Goal: Information Seeking & Learning: Learn about a topic

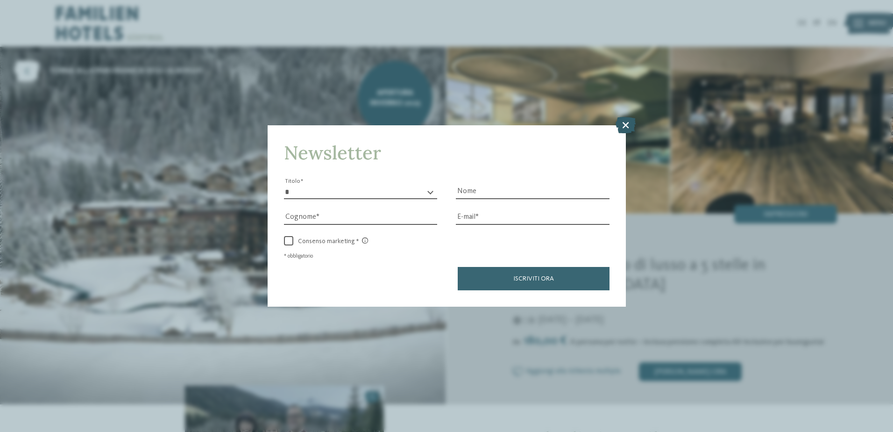
click at [627, 124] on icon at bounding box center [626, 124] width 20 height 16
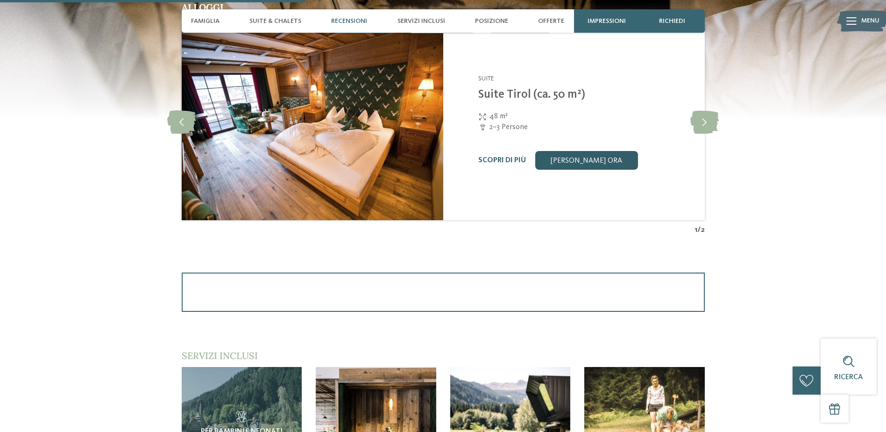
scroll to position [841, 0]
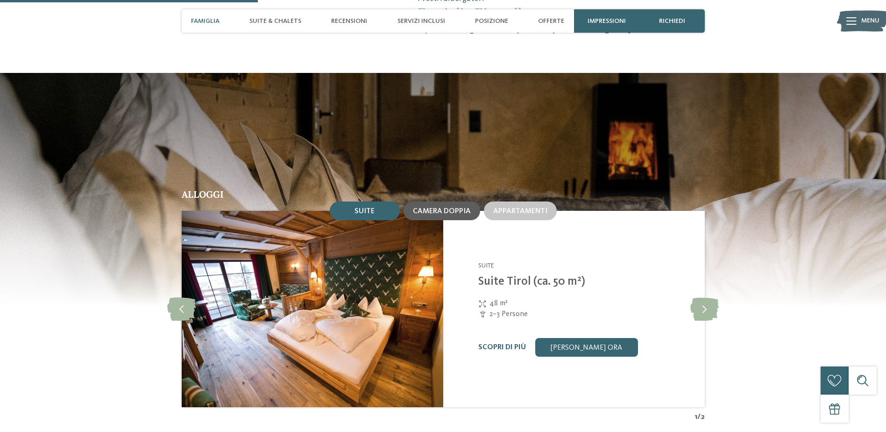
click at [458, 213] on span "Camera doppia" at bounding box center [442, 210] width 58 height 7
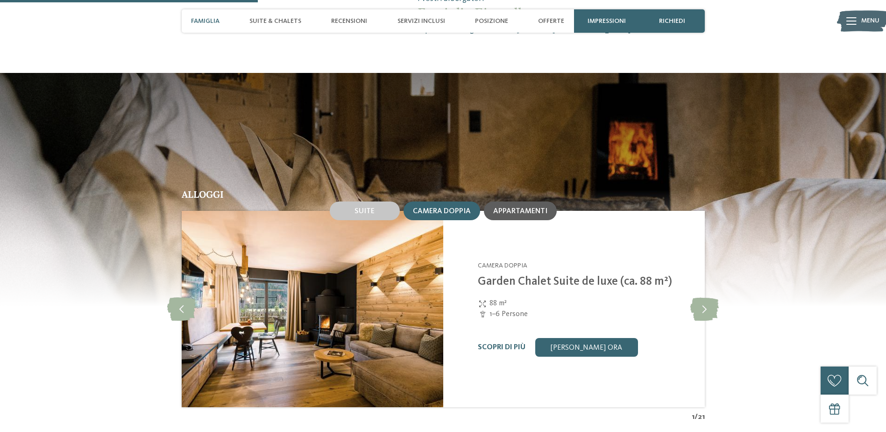
click at [531, 215] on div "Appartamenti" at bounding box center [520, 210] width 73 height 19
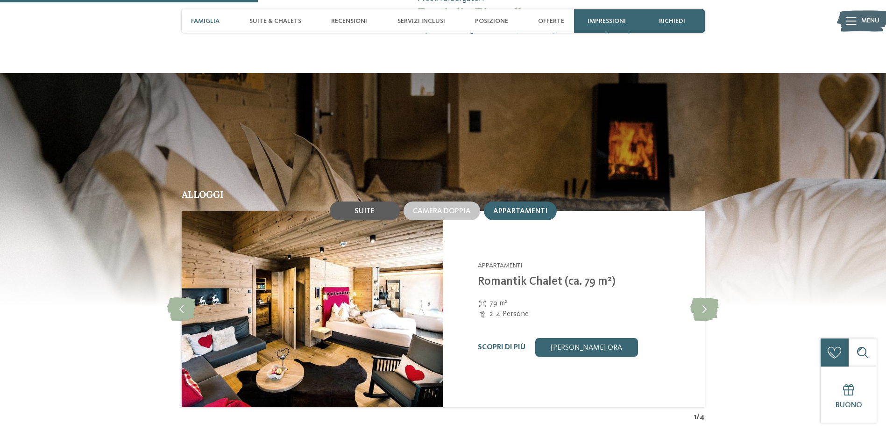
click at [364, 212] on span "Suite" at bounding box center [365, 210] width 20 height 7
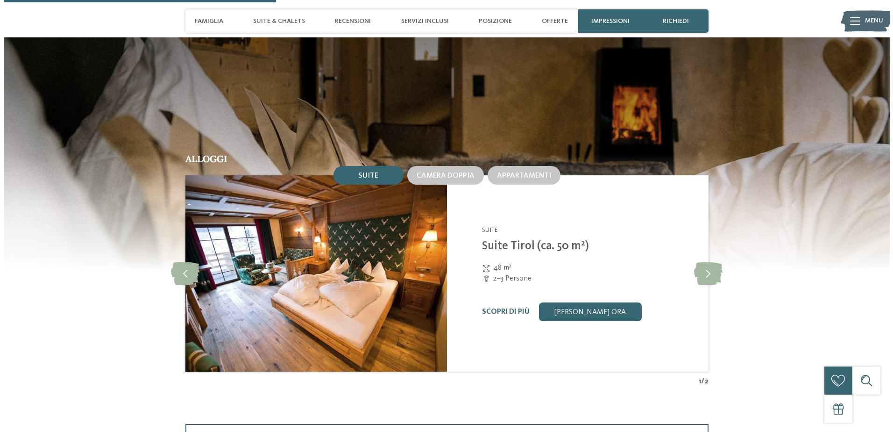
scroll to position [887, 0]
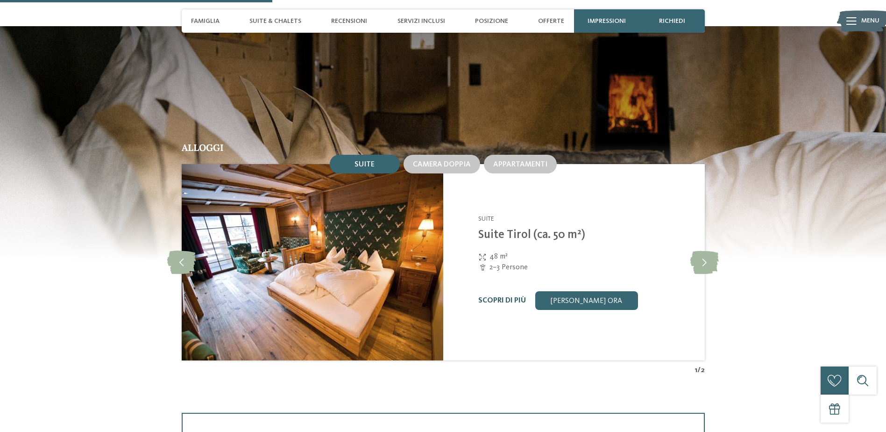
click at [494, 300] on link "Scopri di più" at bounding box center [502, 300] width 48 height 7
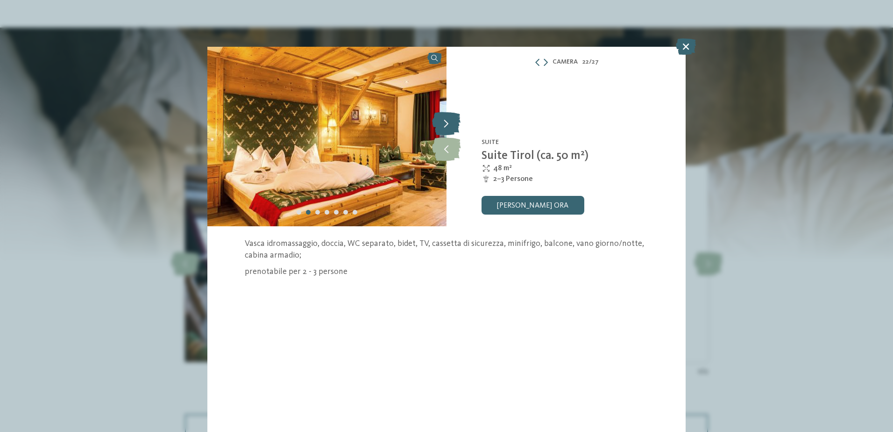
click at [447, 127] on icon at bounding box center [446, 123] width 28 height 23
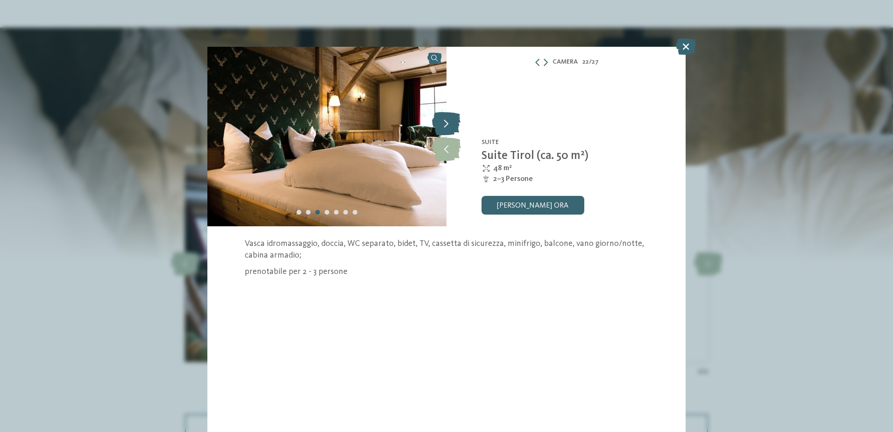
click at [447, 127] on icon at bounding box center [446, 123] width 28 height 23
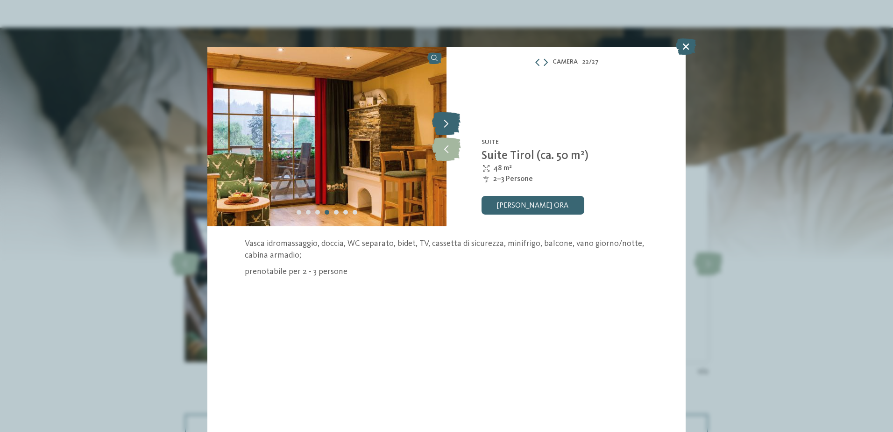
click at [447, 126] on icon at bounding box center [446, 123] width 28 height 23
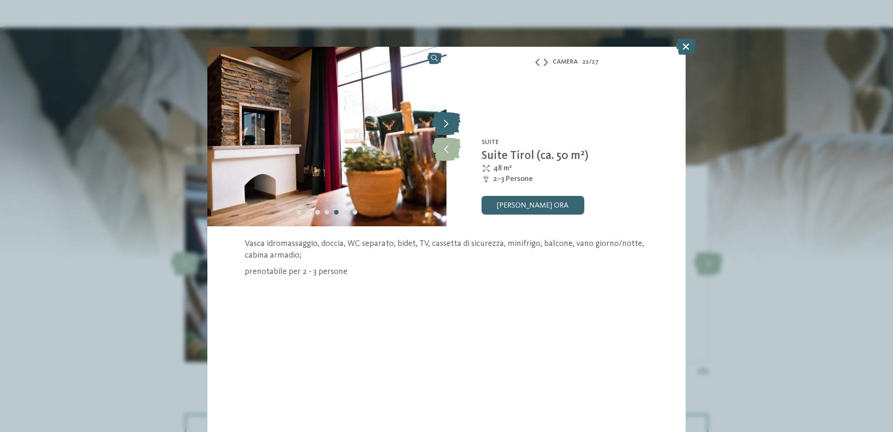
click at [447, 126] on icon at bounding box center [446, 123] width 28 height 23
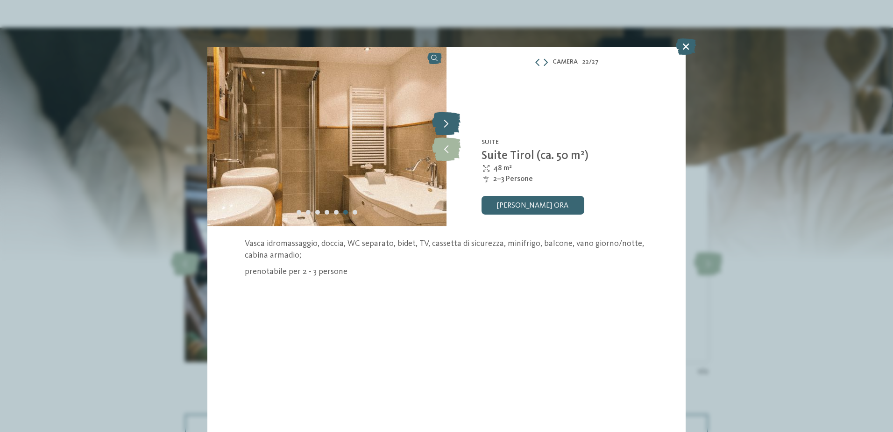
click at [448, 126] on icon at bounding box center [446, 123] width 28 height 23
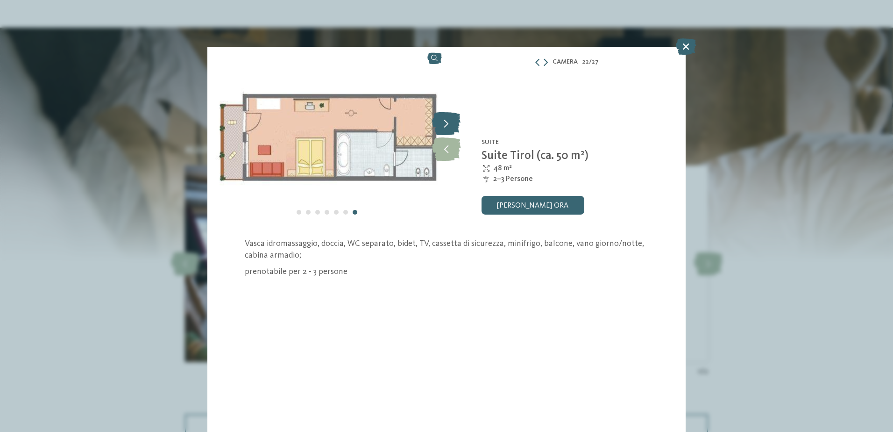
click at [448, 126] on icon at bounding box center [446, 123] width 28 height 23
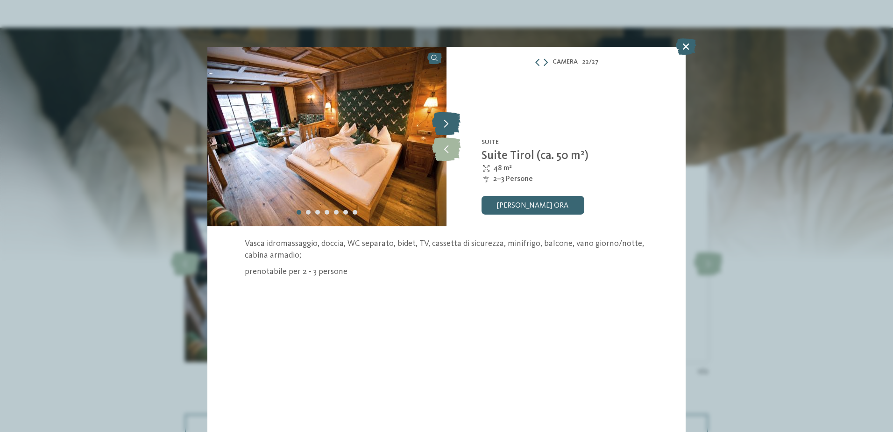
click at [448, 126] on icon at bounding box center [446, 123] width 28 height 23
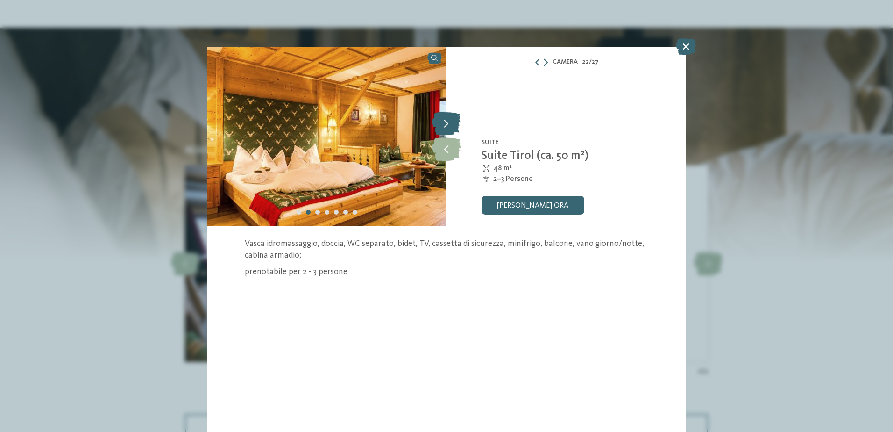
click at [448, 126] on icon at bounding box center [446, 123] width 28 height 23
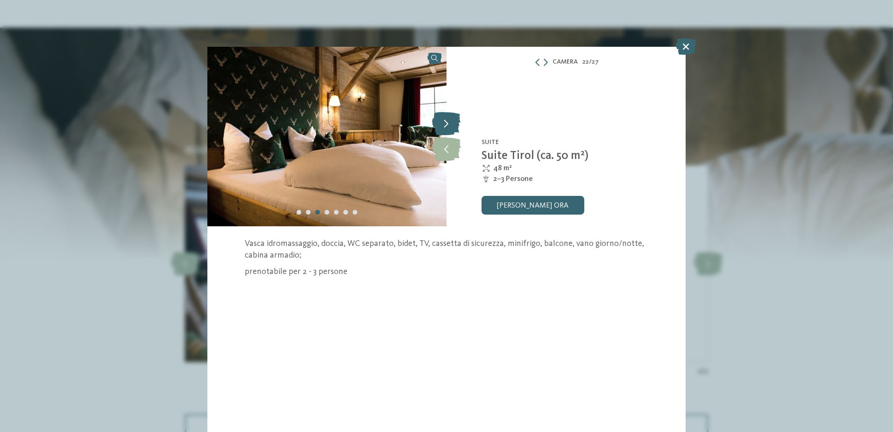
click at [448, 126] on icon at bounding box center [446, 123] width 28 height 23
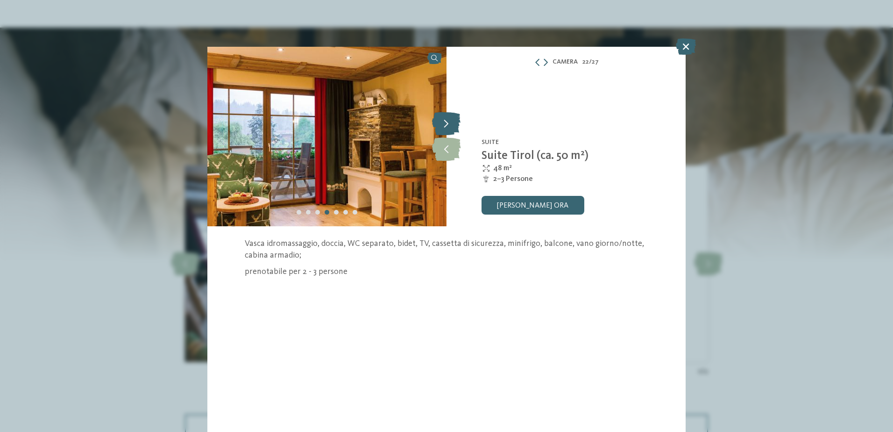
click at [448, 126] on icon at bounding box center [446, 123] width 28 height 23
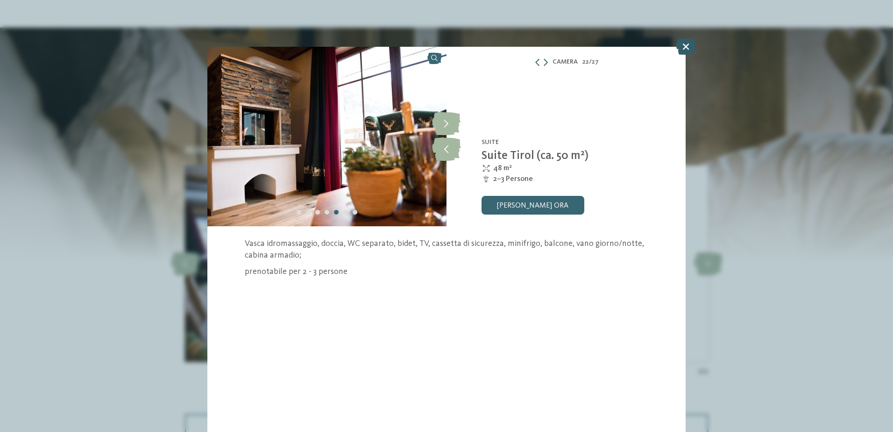
click at [684, 49] on icon at bounding box center [686, 46] width 20 height 16
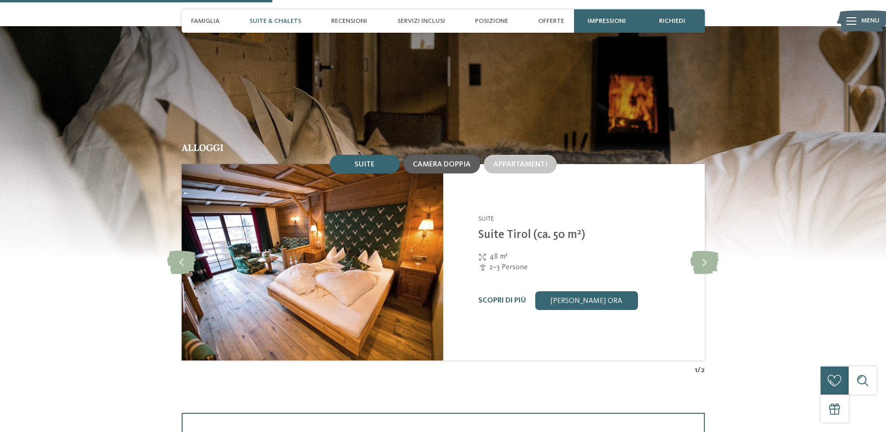
click at [440, 163] on span "Camera doppia" at bounding box center [442, 164] width 58 height 7
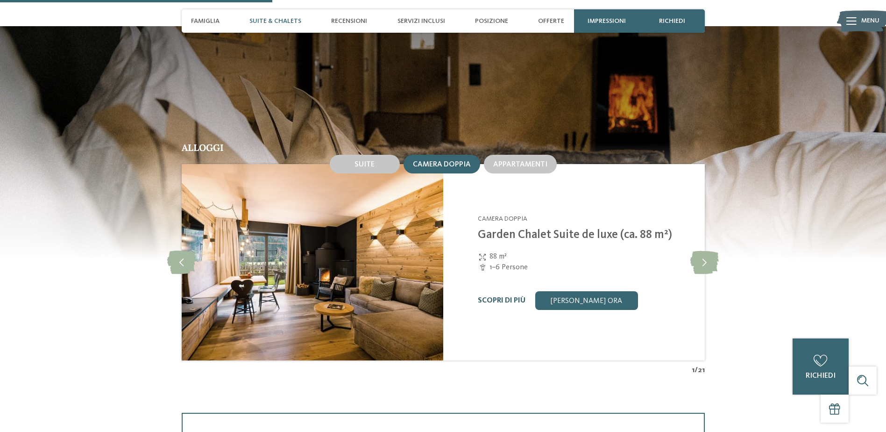
click at [501, 297] on link "Scopri di più" at bounding box center [502, 300] width 48 height 7
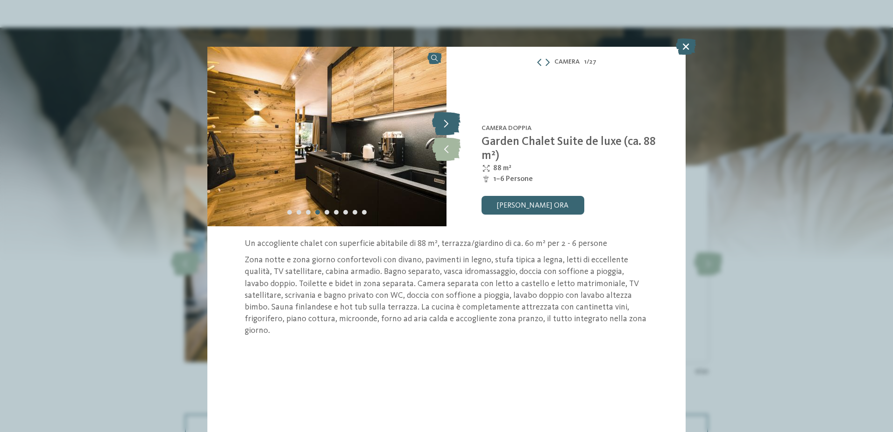
click at [445, 122] on icon at bounding box center [446, 123] width 28 height 23
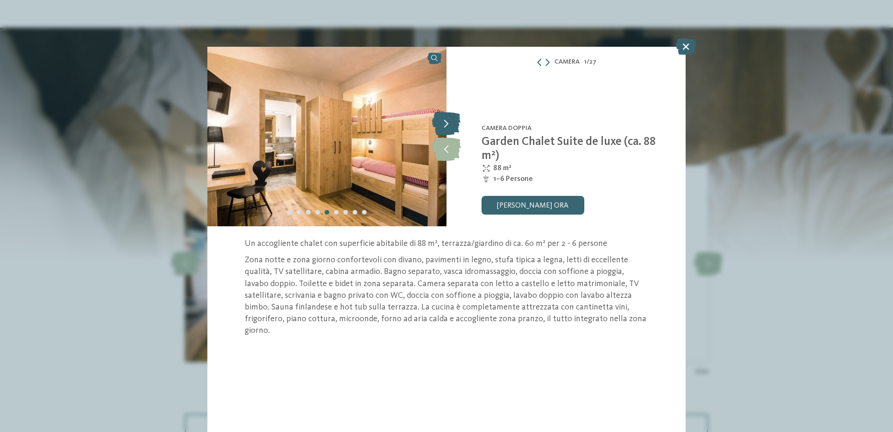
click at [445, 122] on icon at bounding box center [446, 123] width 28 height 23
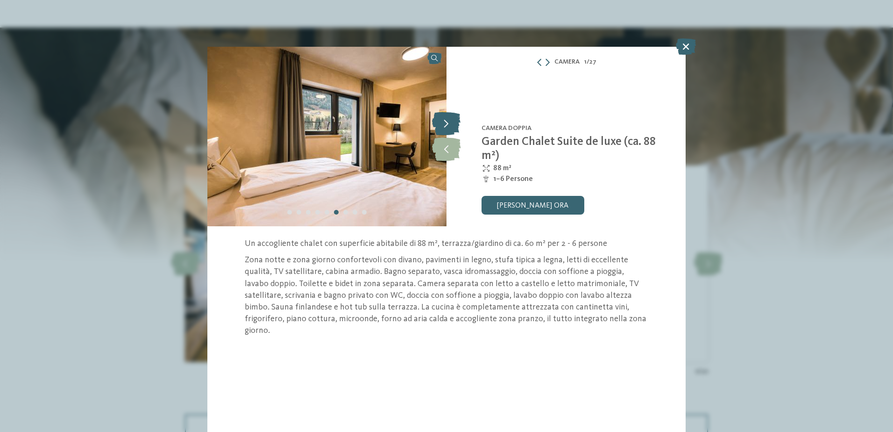
click at [445, 122] on icon at bounding box center [446, 123] width 28 height 23
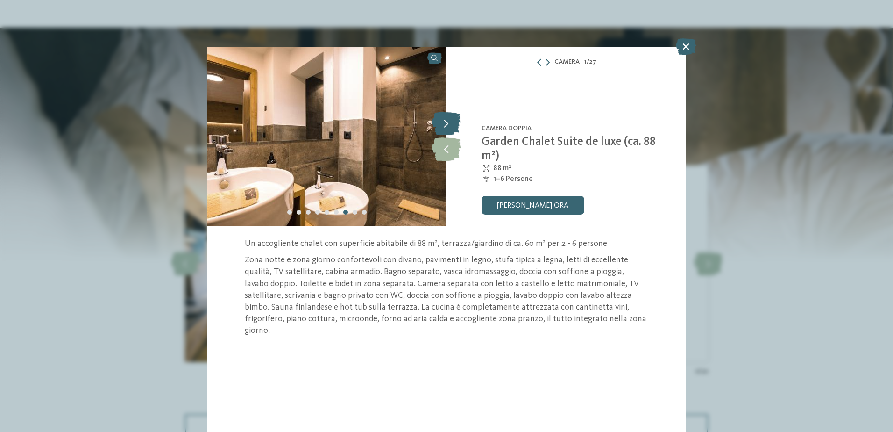
click at [445, 122] on icon at bounding box center [446, 123] width 28 height 23
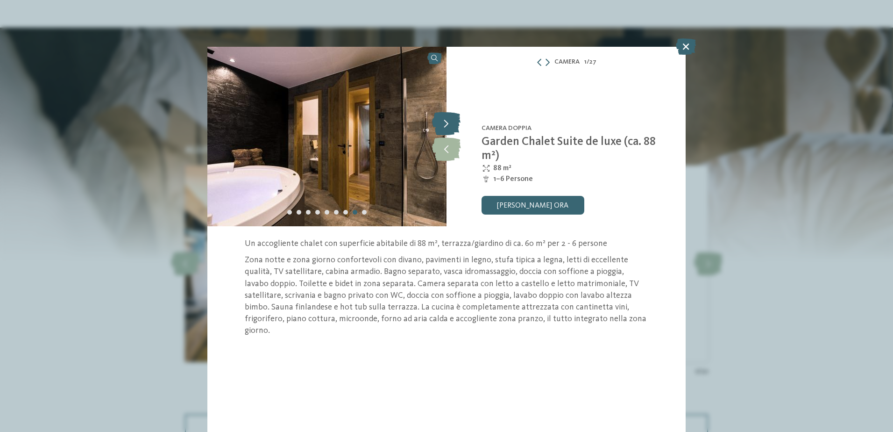
click at [445, 122] on icon at bounding box center [446, 123] width 28 height 23
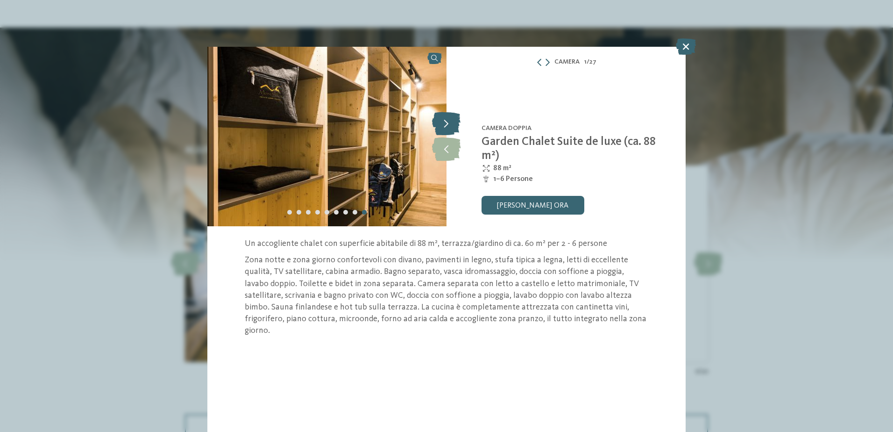
click at [445, 122] on icon at bounding box center [446, 123] width 28 height 23
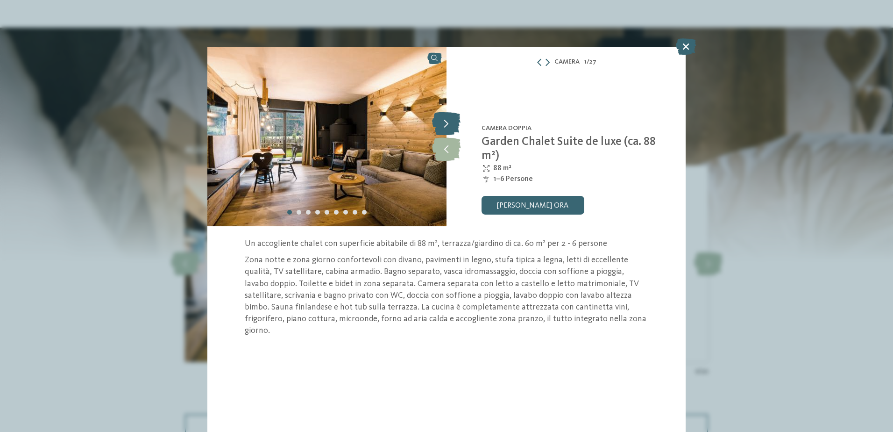
click at [445, 122] on icon at bounding box center [446, 123] width 28 height 23
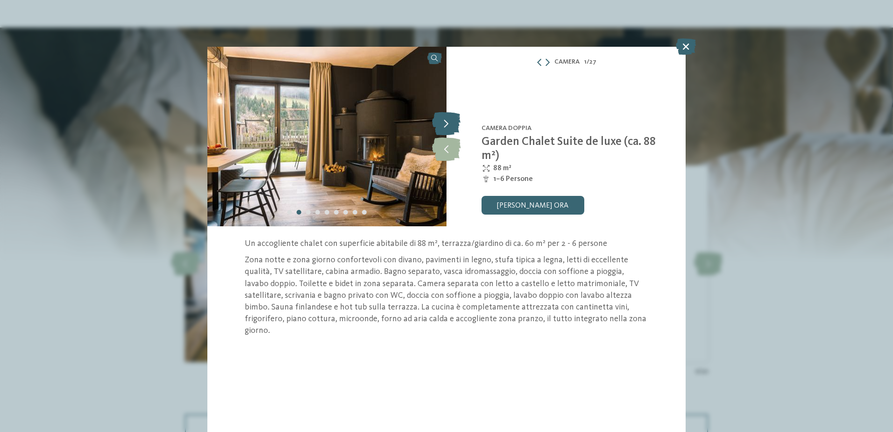
click at [445, 122] on icon at bounding box center [446, 123] width 28 height 23
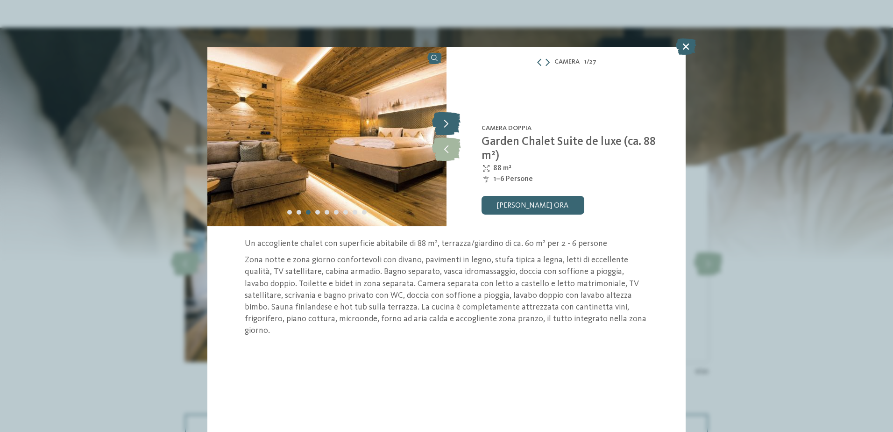
click at [445, 122] on icon at bounding box center [446, 123] width 28 height 23
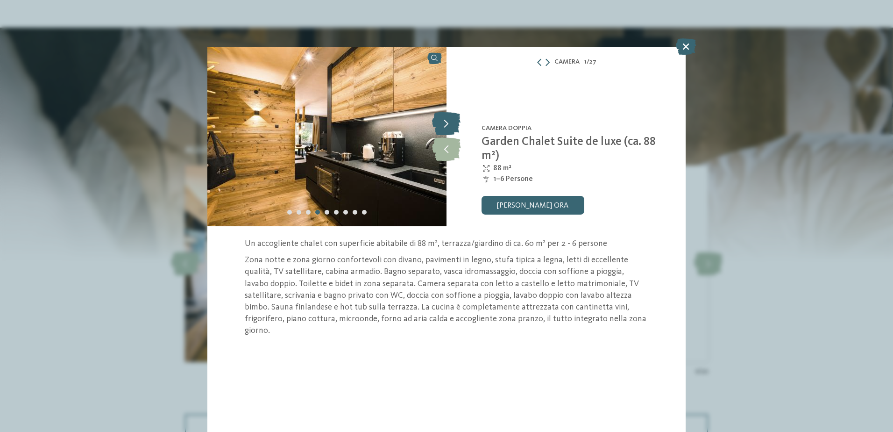
click at [445, 122] on icon at bounding box center [446, 123] width 28 height 23
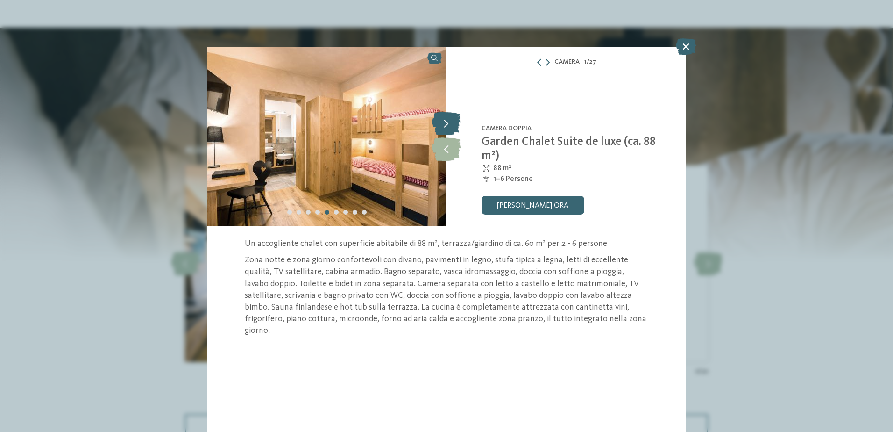
click at [445, 122] on icon at bounding box center [446, 123] width 28 height 23
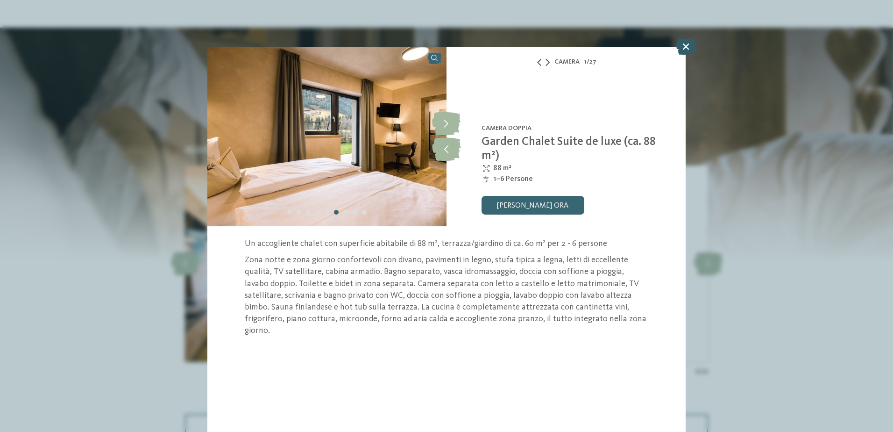
click at [683, 48] on icon at bounding box center [686, 46] width 20 height 16
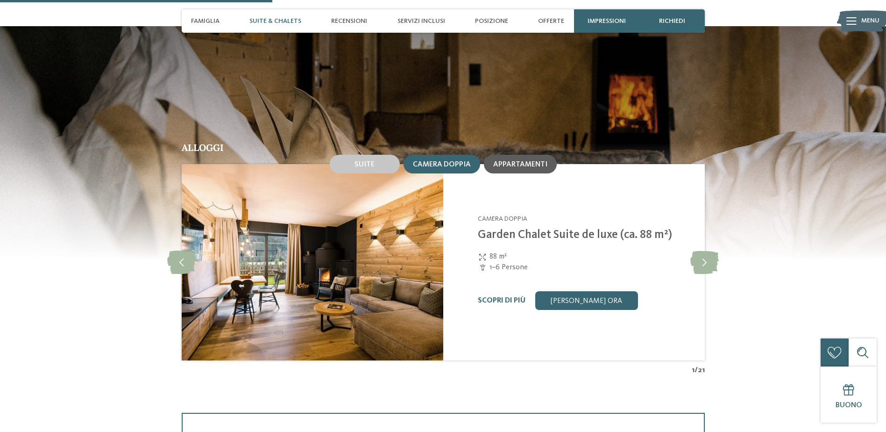
click at [520, 160] on div "Appartamenti" at bounding box center [520, 164] width 54 height 8
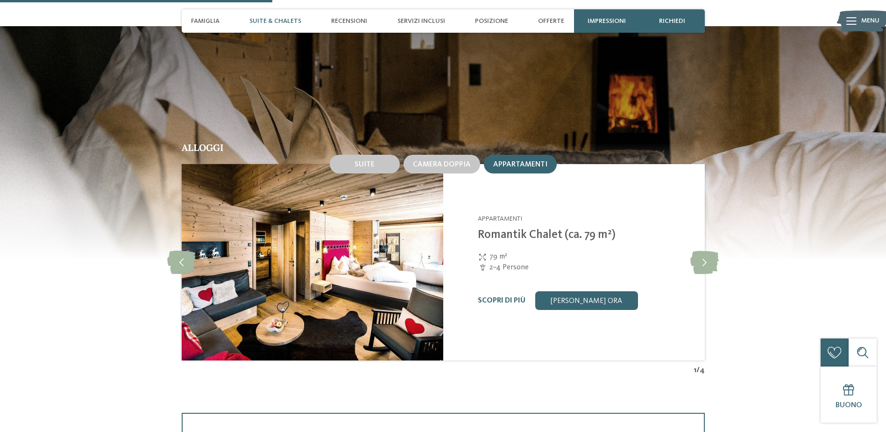
click at [519, 233] on link "Romantik Chalet (ca. 79 m²)" at bounding box center [547, 235] width 138 height 12
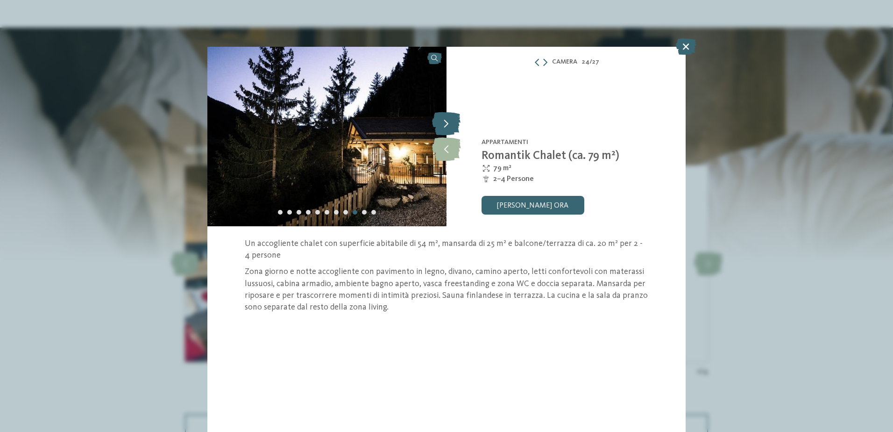
click at [451, 126] on icon at bounding box center [446, 123] width 28 height 23
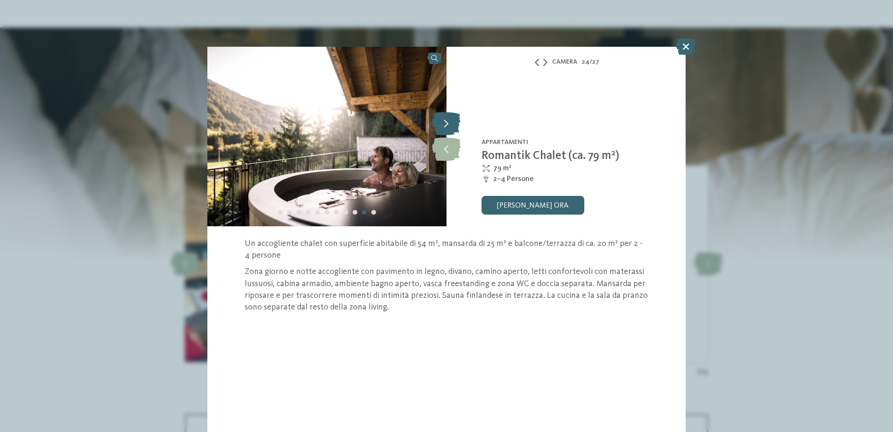
click at [451, 126] on icon at bounding box center [446, 123] width 28 height 23
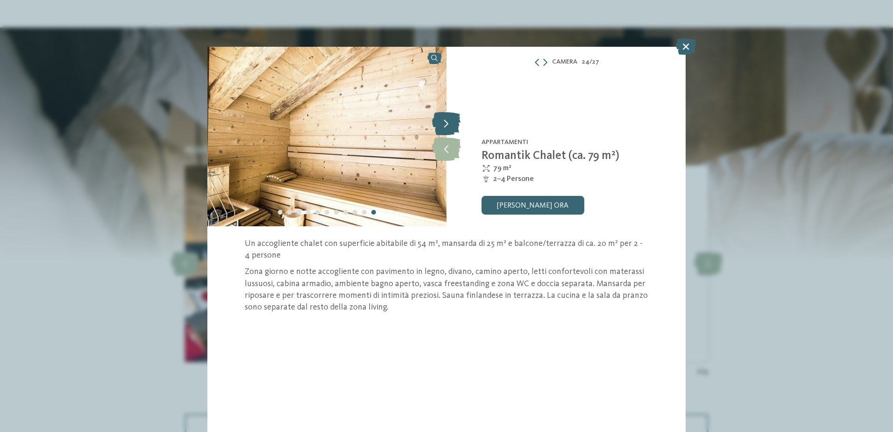
click at [451, 126] on icon at bounding box center [446, 123] width 28 height 23
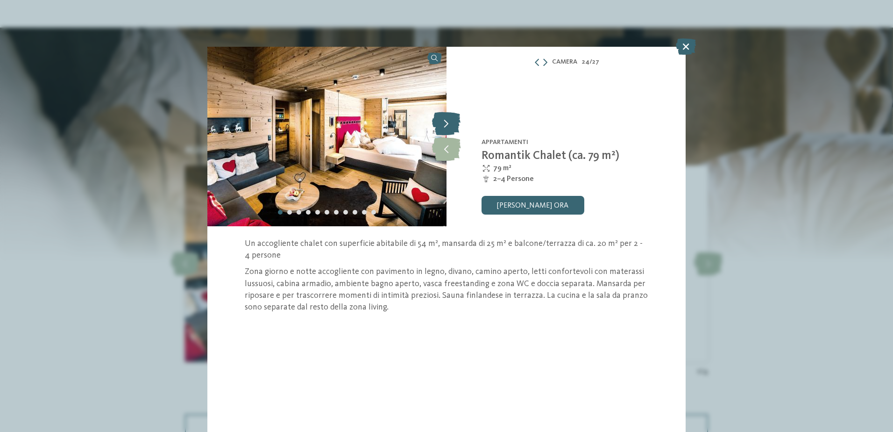
click at [451, 126] on icon at bounding box center [446, 123] width 28 height 23
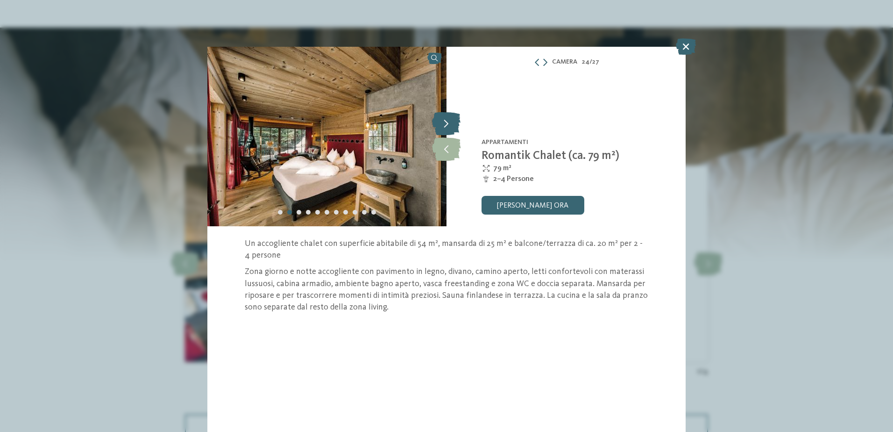
click at [451, 126] on icon at bounding box center [446, 123] width 28 height 23
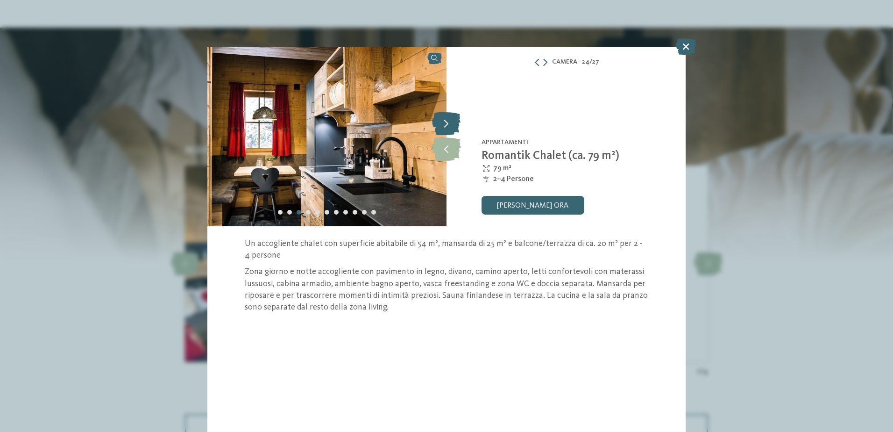
click at [451, 126] on icon at bounding box center [446, 123] width 28 height 23
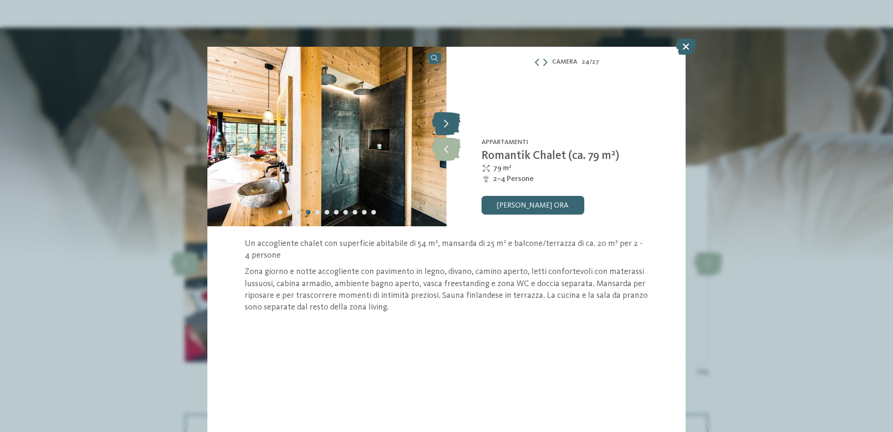
click at [451, 126] on icon at bounding box center [446, 123] width 28 height 23
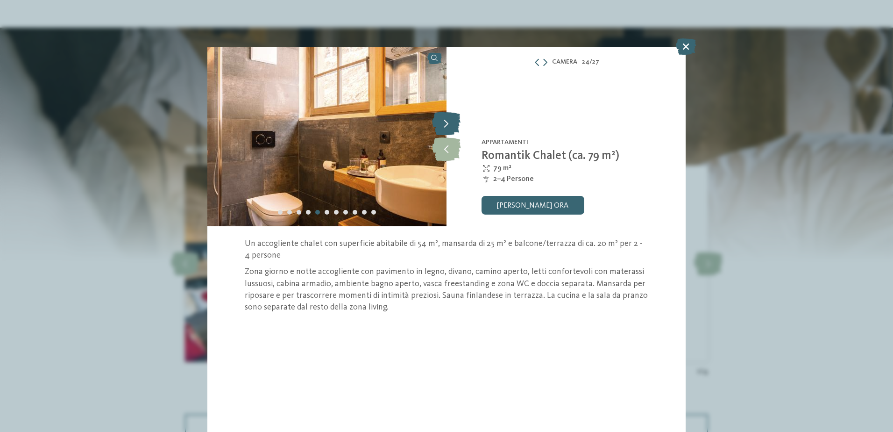
click at [451, 126] on icon at bounding box center [446, 123] width 28 height 23
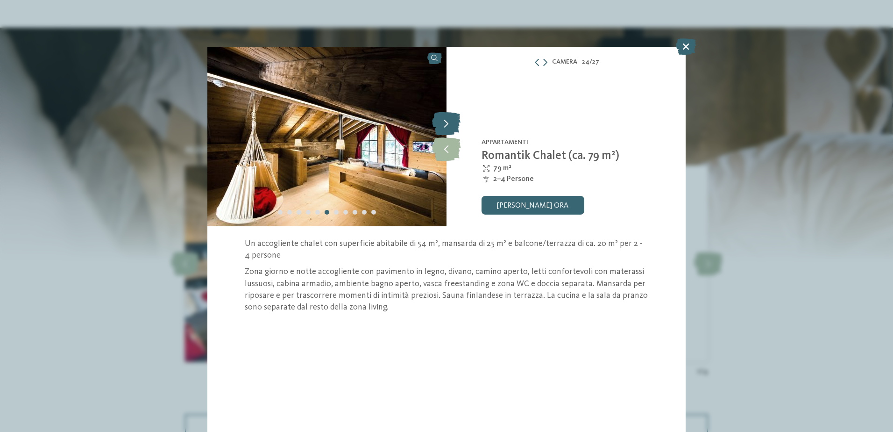
click at [451, 126] on icon at bounding box center [446, 123] width 28 height 23
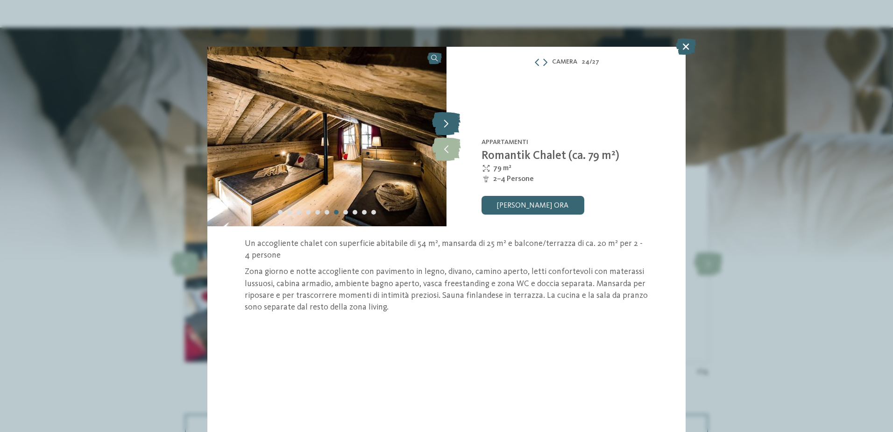
click at [451, 126] on icon at bounding box center [446, 123] width 28 height 23
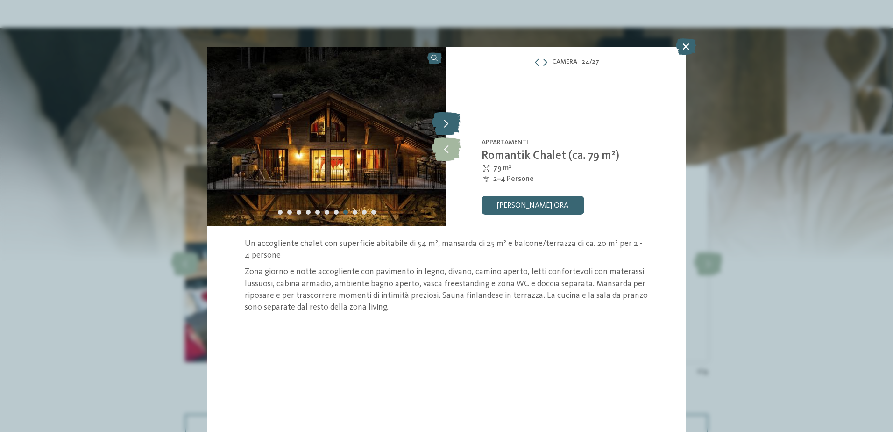
click at [451, 126] on icon at bounding box center [446, 123] width 28 height 23
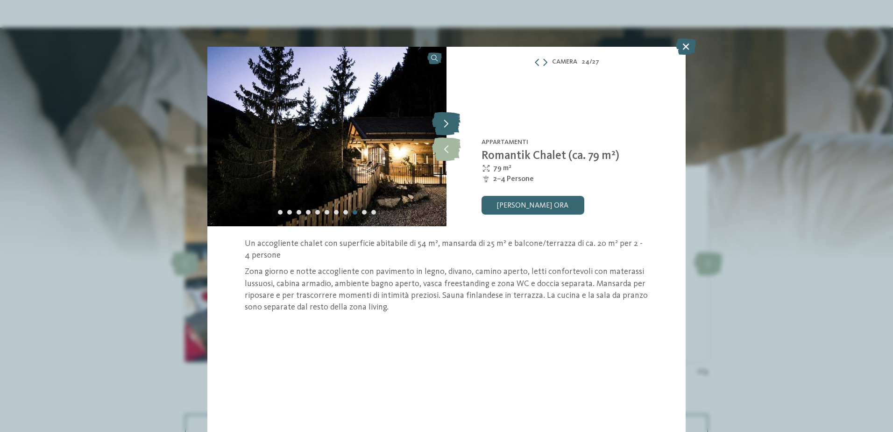
click at [451, 126] on icon at bounding box center [446, 123] width 28 height 23
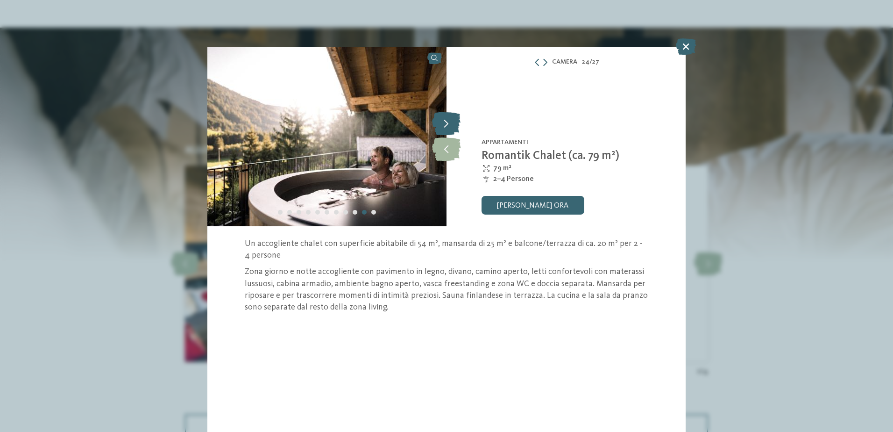
click at [451, 126] on icon at bounding box center [446, 123] width 28 height 23
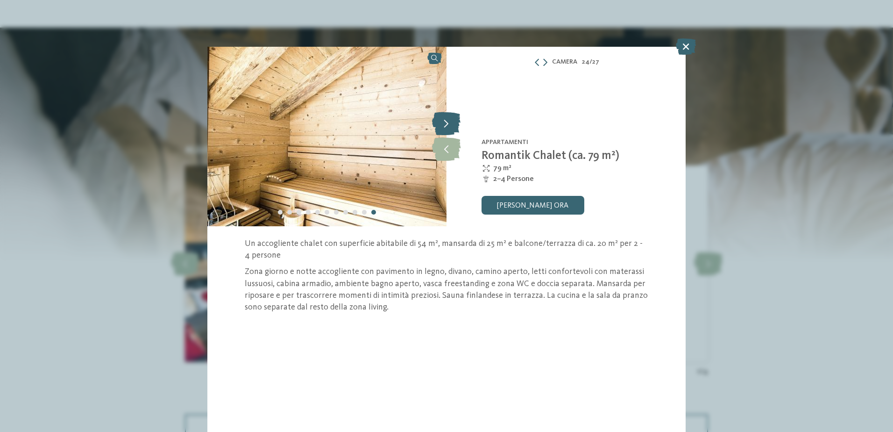
click at [451, 126] on icon at bounding box center [446, 123] width 28 height 23
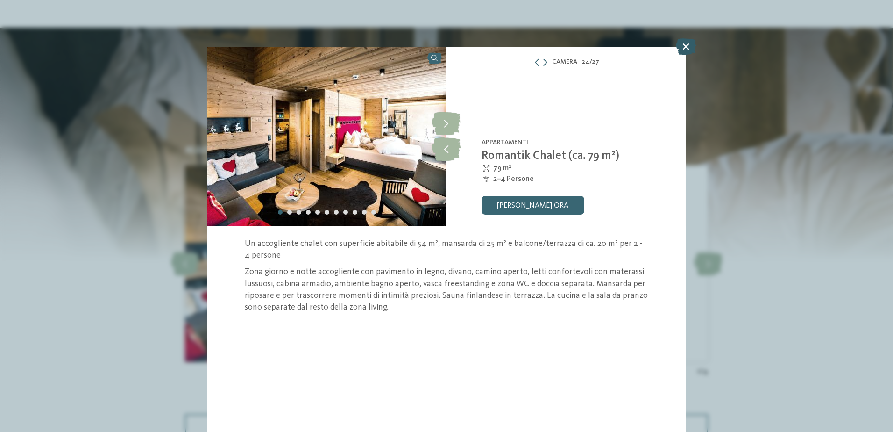
click at [685, 46] on icon at bounding box center [686, 46] width 20 height 16
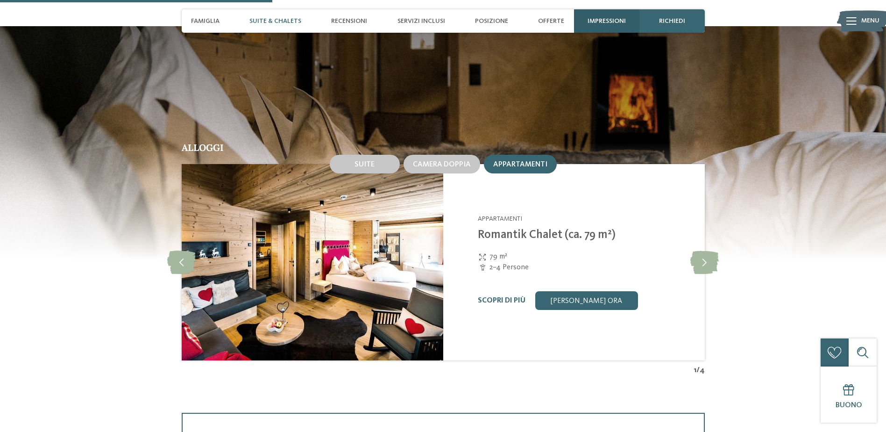
click at [609, 19] on span "Impressioni" at bounding box center [607, 21] width 38 height 8
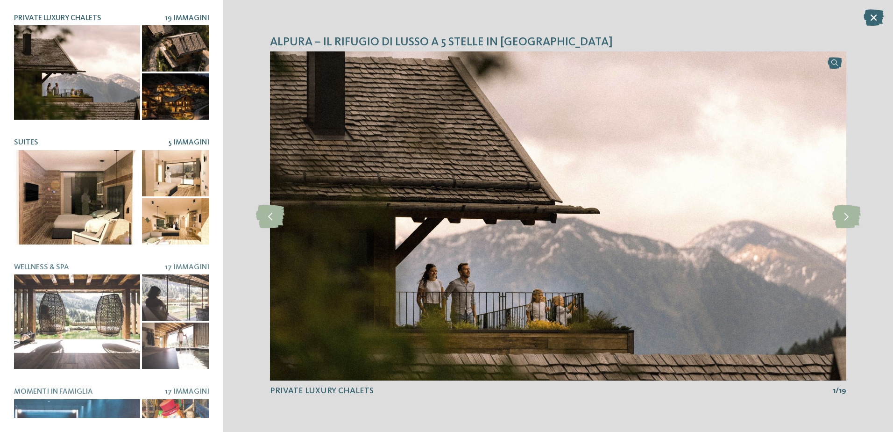
click at [65, 169] on div at bounding box center [77, 197] width 126 height 94
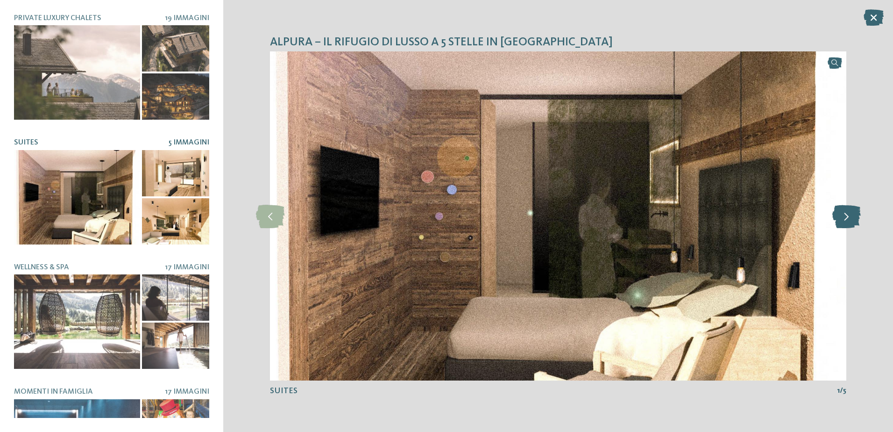
click at [845, 216] on icon at bounding box center [846, 215] width 28 height 23
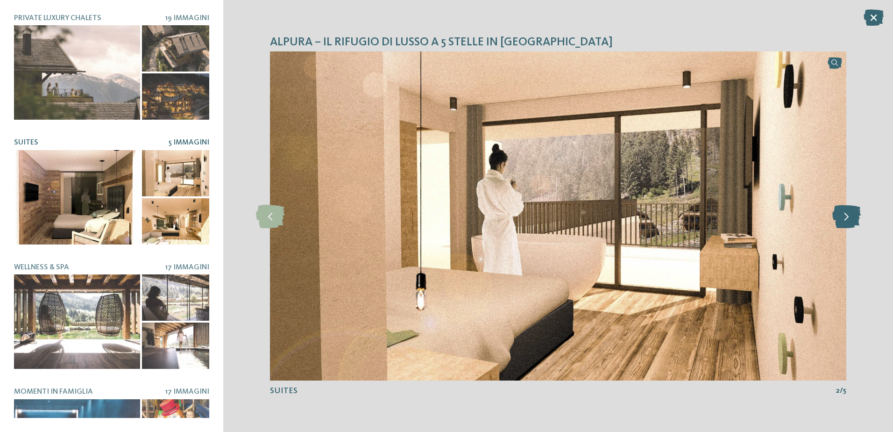
click at [845, 216] on icon at bounding box center [846, 215] width 28 height 23
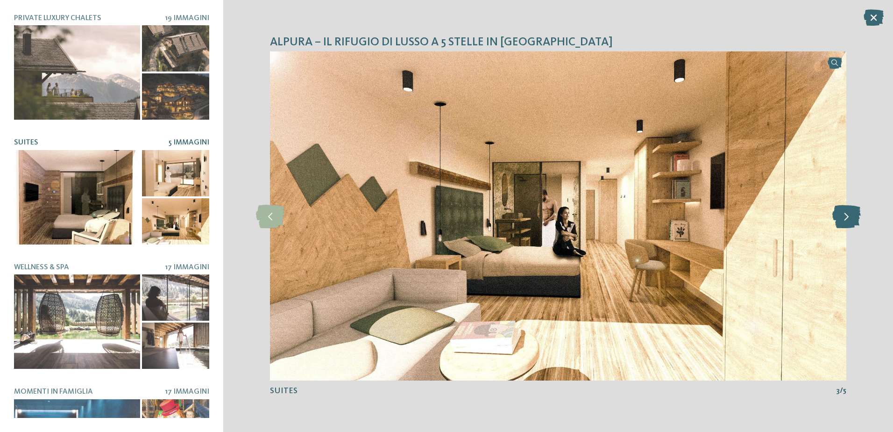
click at [845, 215] on icon at bounding box center [846, 215] width 28 height 23
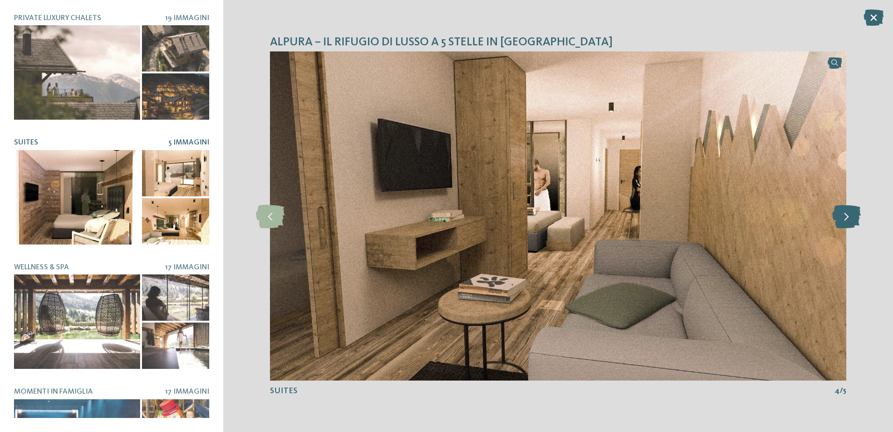
click at [845, 215] on icon at bounding box center [846, 215] width 28 height 23
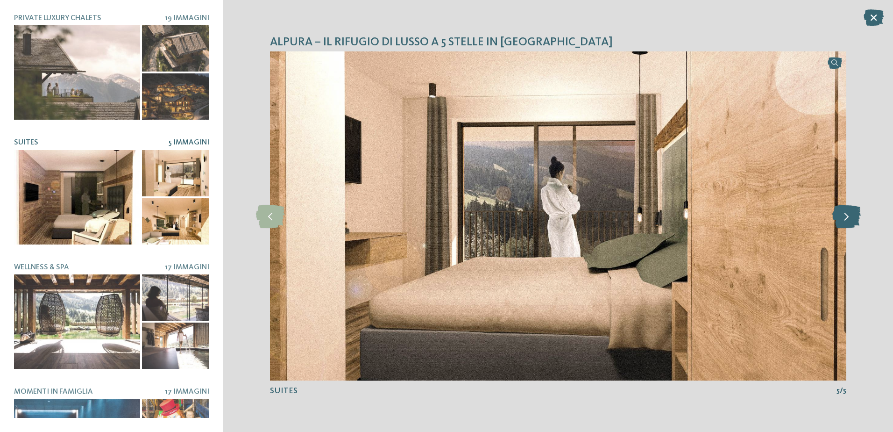
click at [845, 215] on icon at bounding box center [846, 215] width 28 height 23
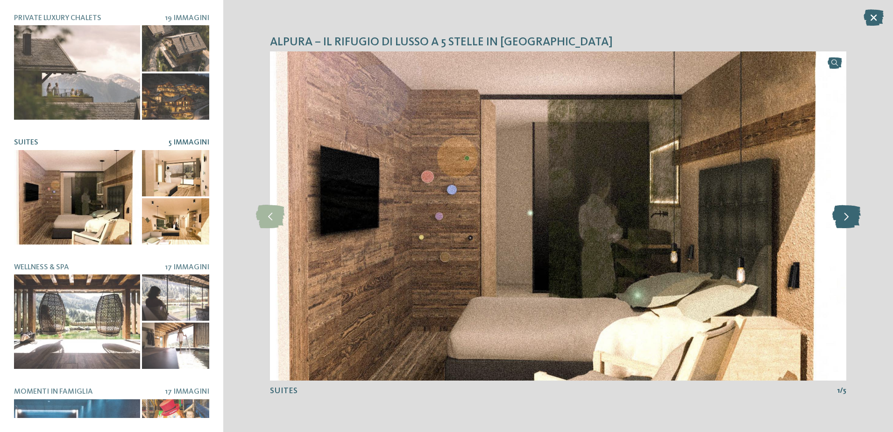
click at [845, 215] on icon at bounding box center [846, 215] width 28 height 23
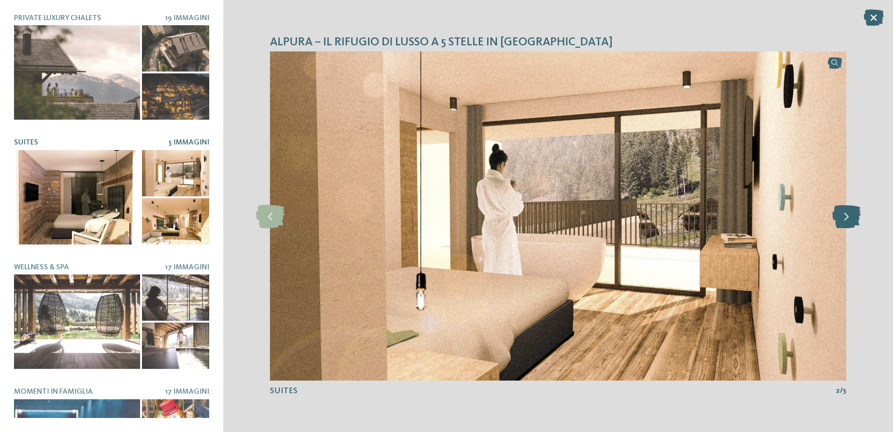
click at [845, 215] on icon at bounding box center [846, 215] width 28 height 23
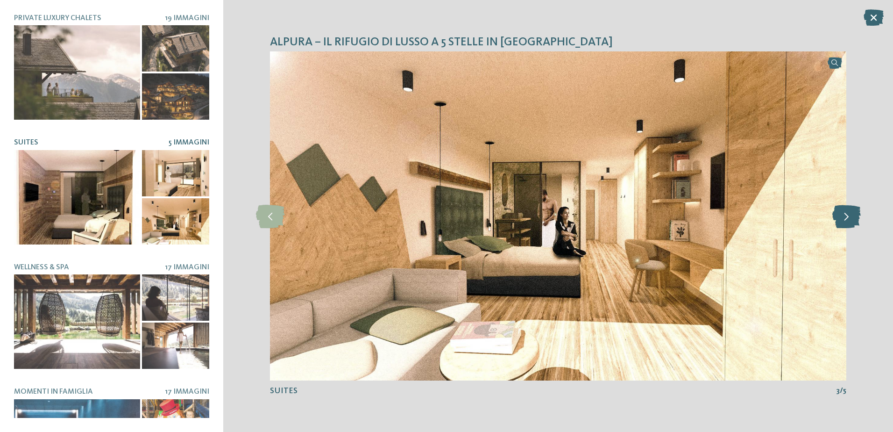
click at [845, 215] on icon at bounding box center [846, 215] width 28 height 23
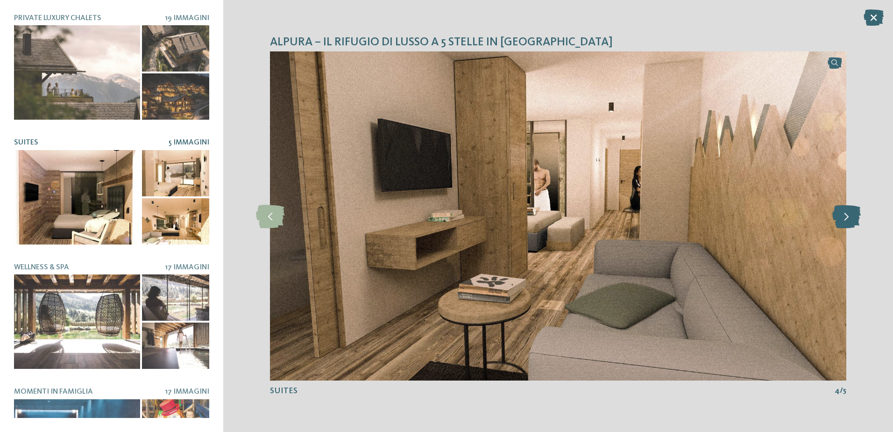
click at [845, 215] on icon at bounding box center [846, 215] width 28 height 23
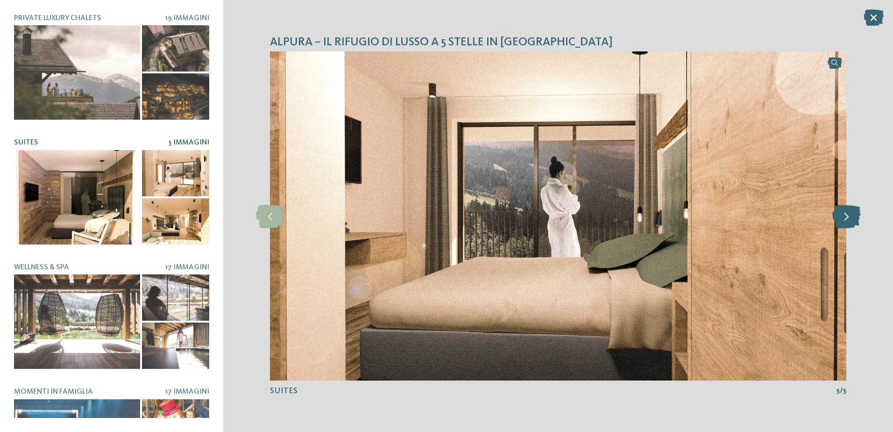
click at [845, 215] on icon at bounding box center [846, 215] width 28 height 23
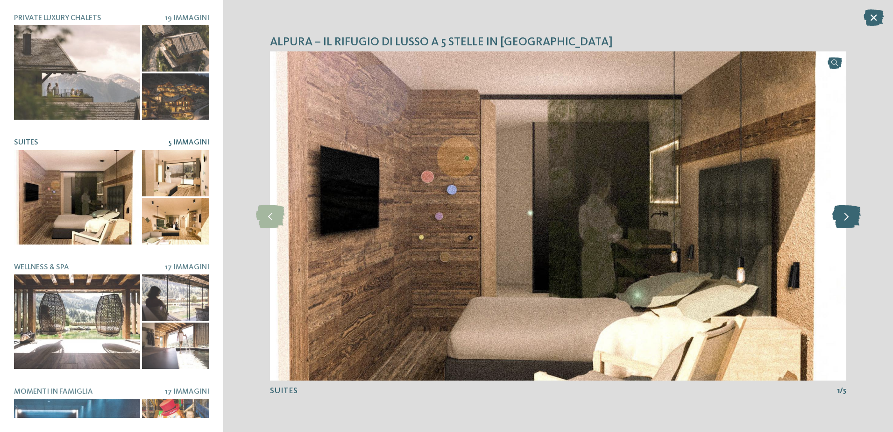
click at [845, 215] on icon at bounding box center [846, 215] width 28 height 23
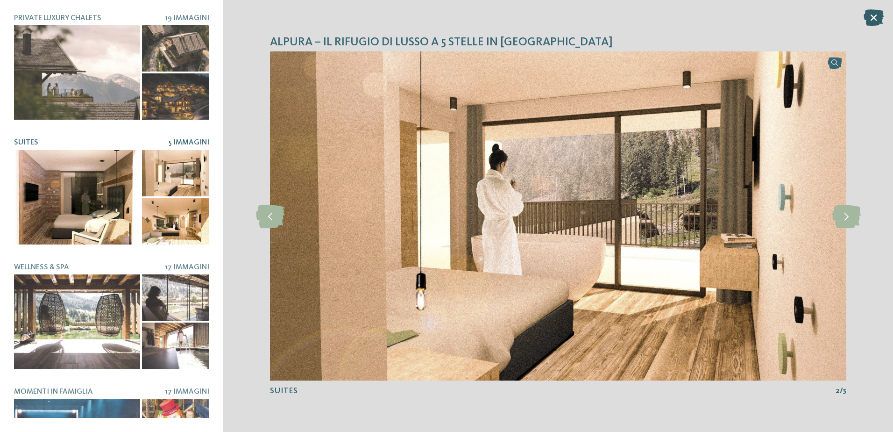
click at [872, 18] on icon at bounding box center [874, 17] width 20 height 16
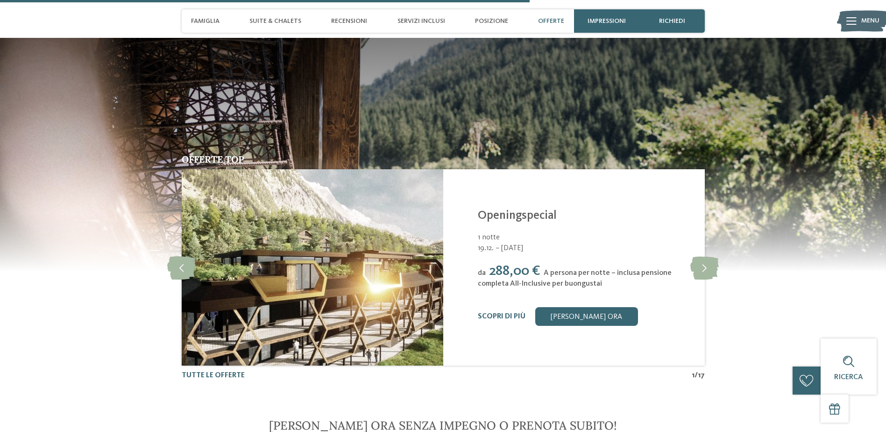
scroll to position [1775, 0]
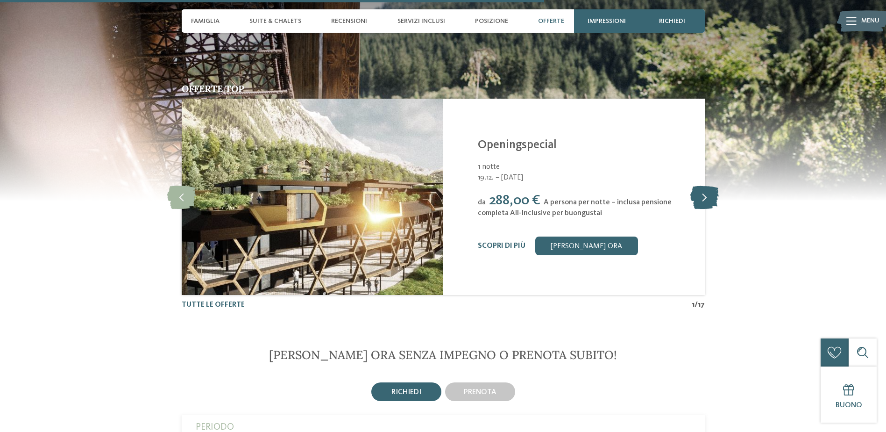
click at [706, 196] on icon at bounding box center [704, 196] width 28 height 23
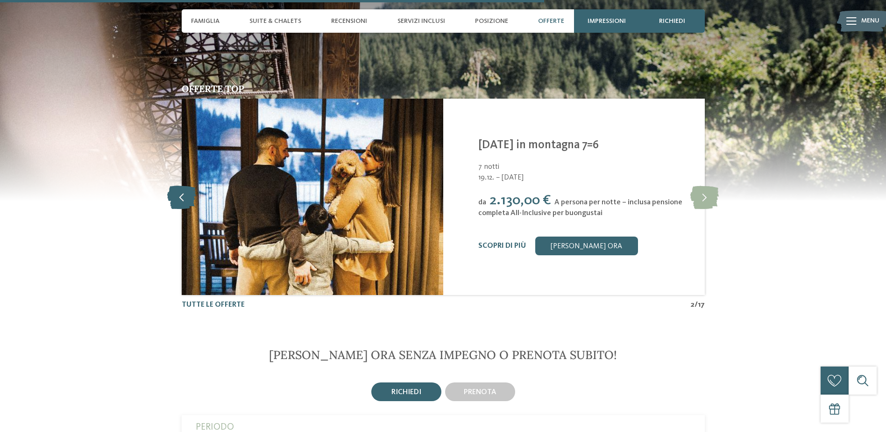
click at [186, 195] on icon at bounding box center [181, 196] width 28 height 23
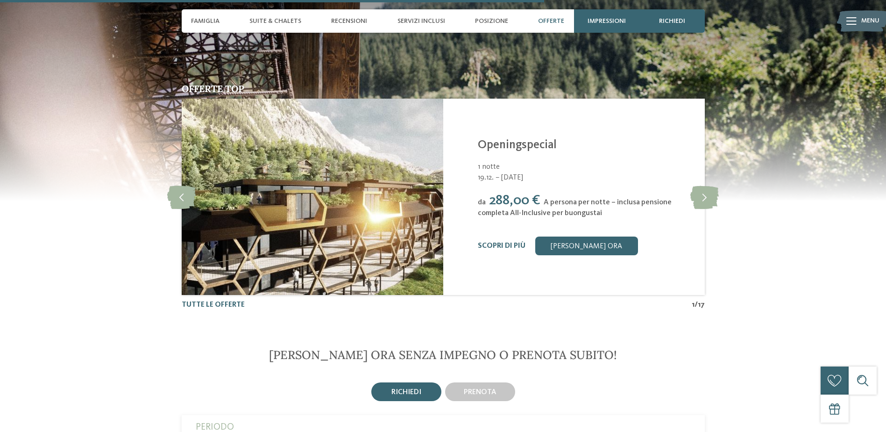
click at [723, 199] on div "Offerte top slide 2 of 17 Alpura Retreat [GEOGRAPHIC_DATA] - [GEOGRAPHIC_DATA] …" at bounding box center [443, 197] width 635 height 226
click at [706, 199] on icon at bounding box center [704, 196] width 28 height 23
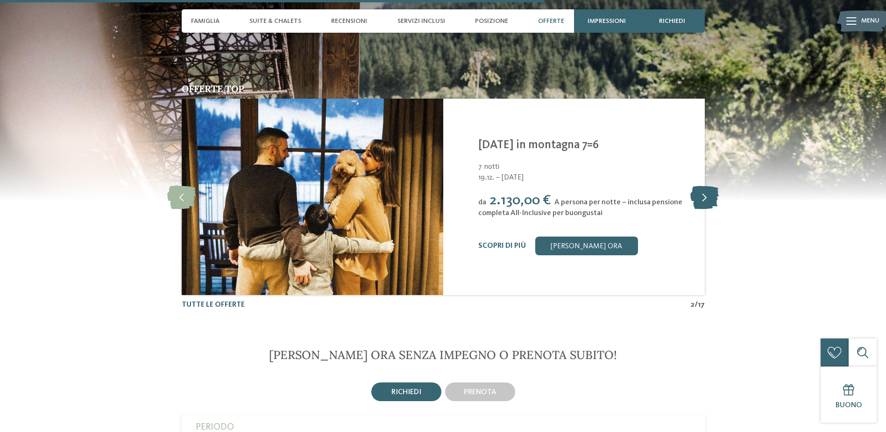
click at [706, 199] on icon at bounding box center [704, 196] width 28 height 23
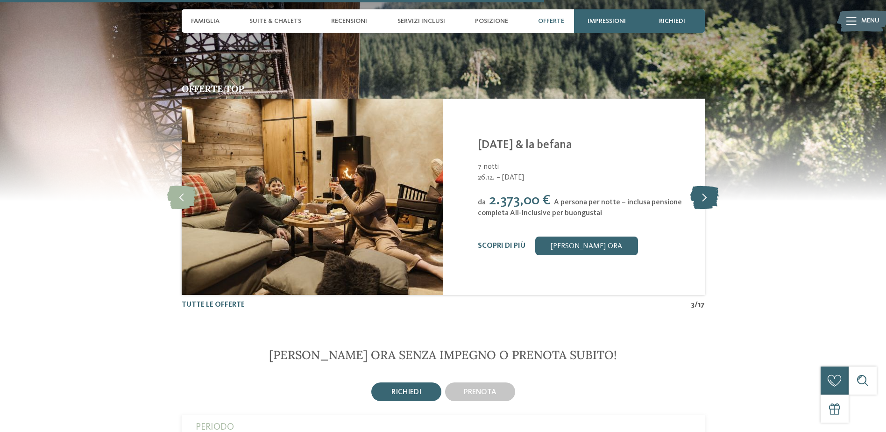
click at [706, 199] on icon at bounding box center [704, 196] width 28 height 23
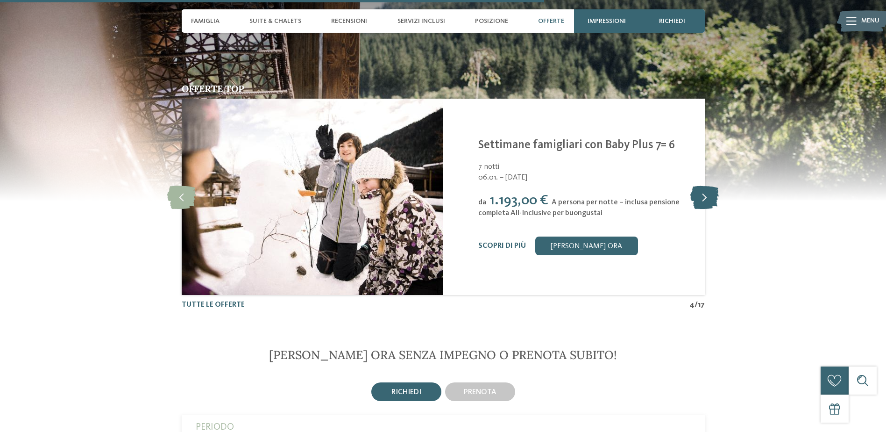
click at [705, 198] on icon at bounding box center [704, 196] width 28 height 23
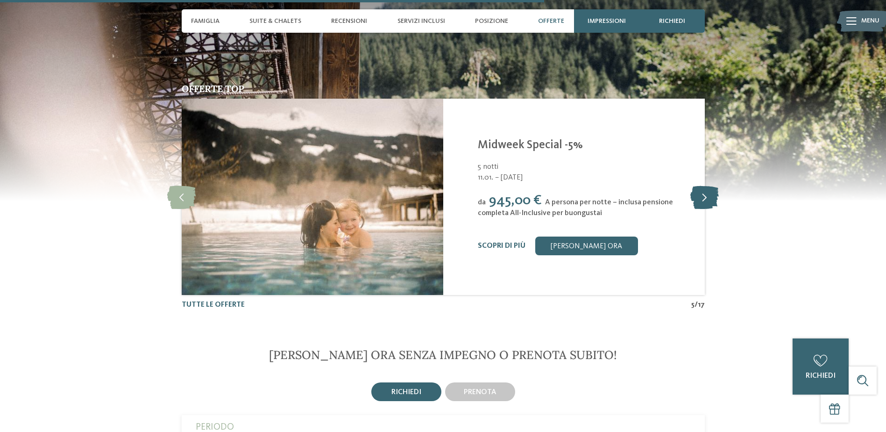
click at [705, 198] on icon at bounding box center [704, 196] width 28 height 23
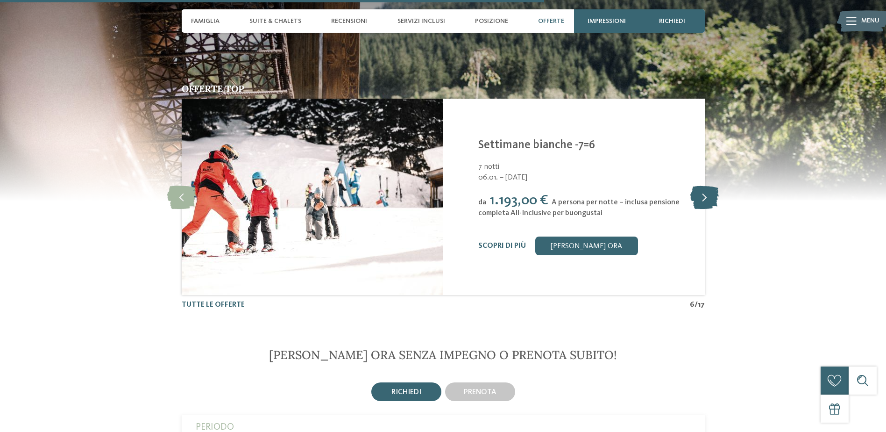
click at [705, 198] on icon at bounding box center [704, 196] width 28 height 23
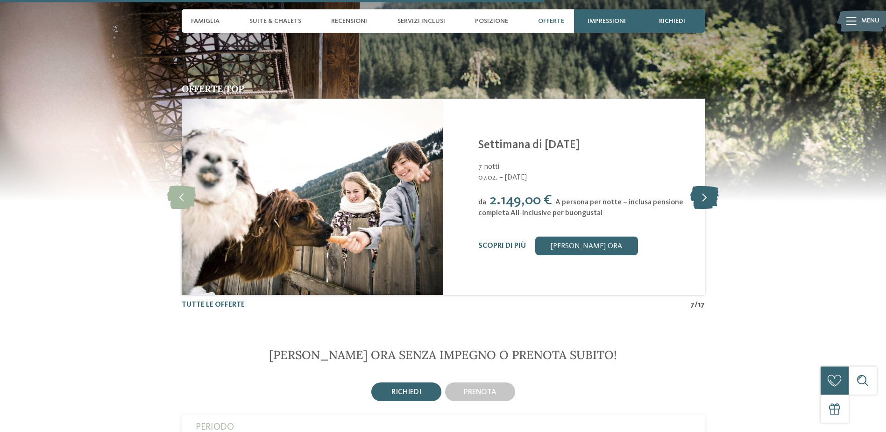
click at [705, 198] on icon at bounding box center [704, 196] width 28 height 23
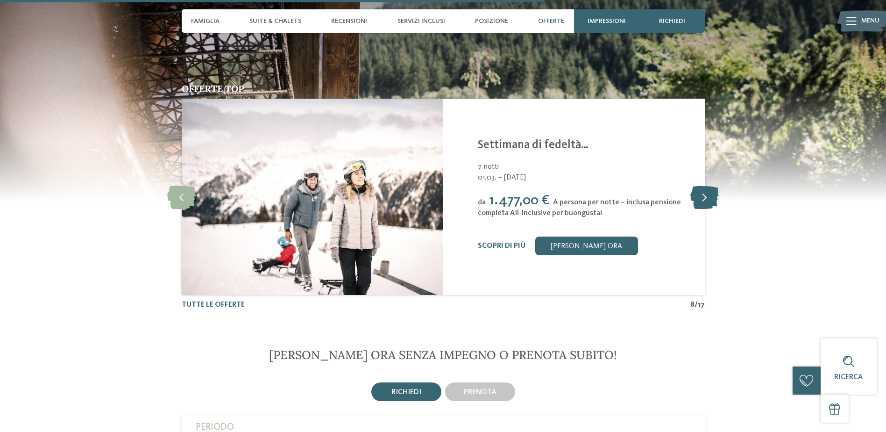
click at [705, 198] on icon at bounding box center [704, 196] width 28 height 23
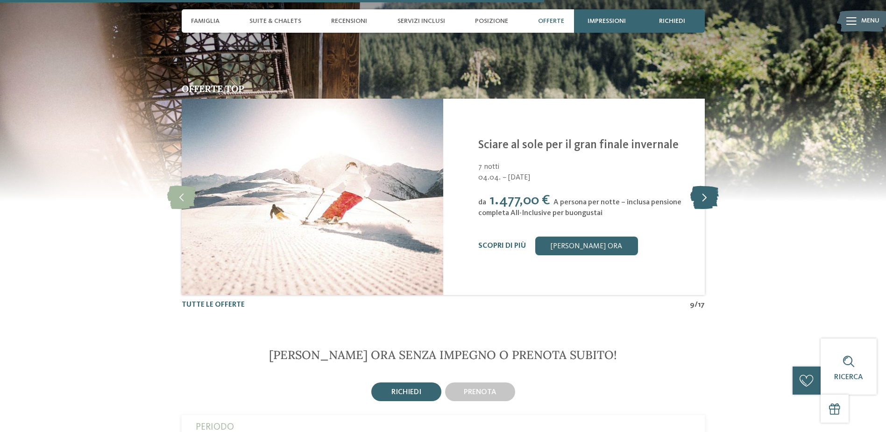
click at [705, 198] on icon at bounding box center [704, 196] width 28 height 23
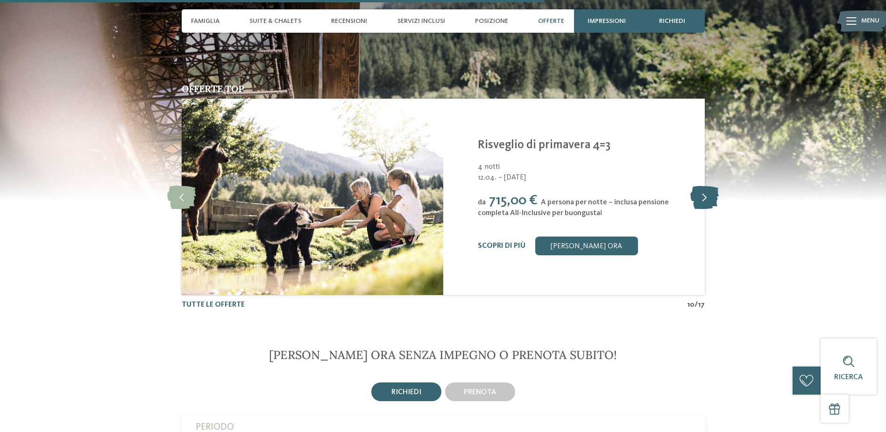
click at [705, 198] on icon at bounding box center [704, 196] width 28 height 23
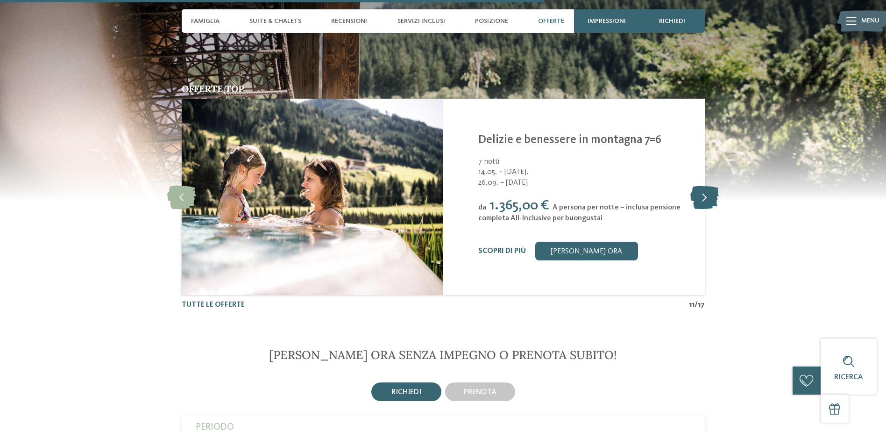
click at [705, 198] on icon at bounding box center [704, 196] width 28 height 23
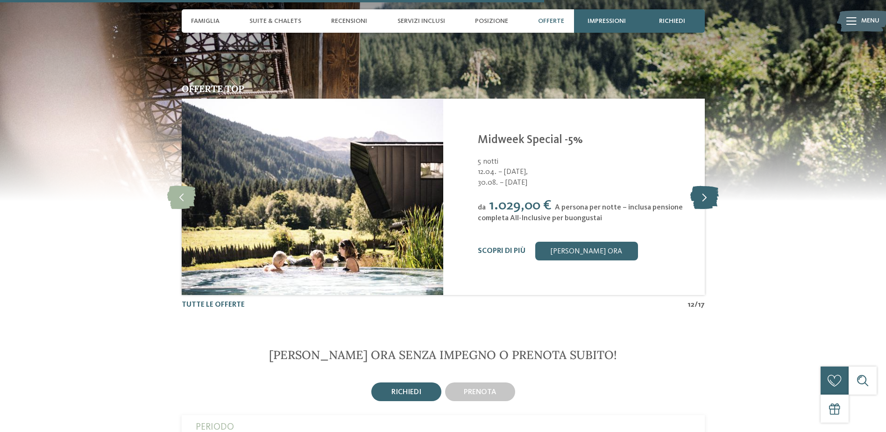
click at [705, 198] on icon at bounding box center [704, 196] width 28 height 23
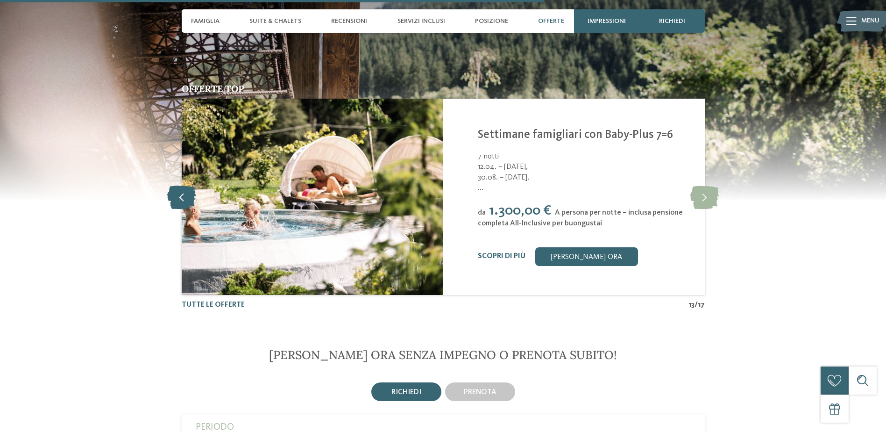
click at [186, 195] on icon at bounding box center [181, 196] width 28 height 23
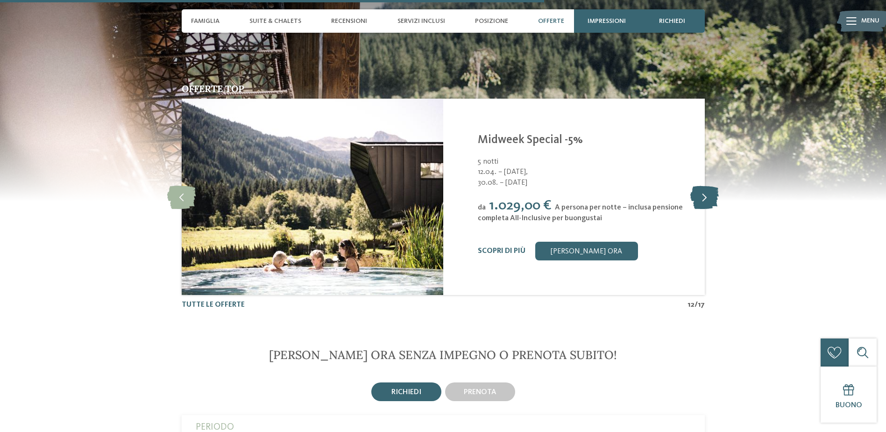
click at [701, 196] on icon at bounding box center [704, 196] width 28 height 23
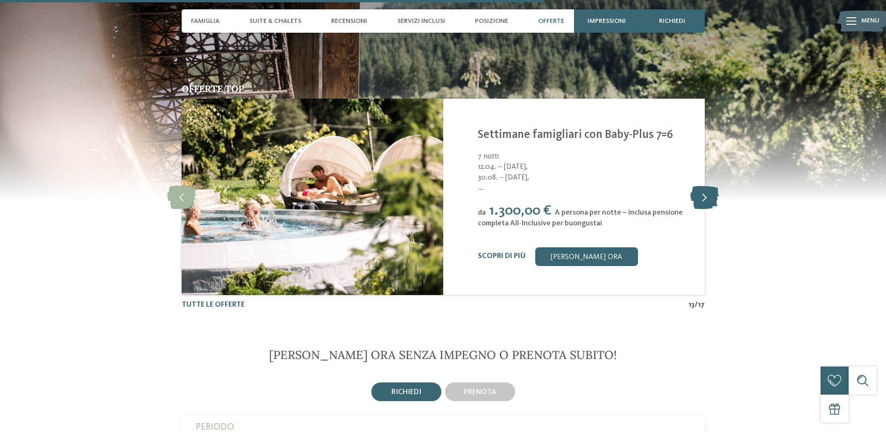
click at [701, 196] on icon at bounding box center [704, 196] width 28 height 23
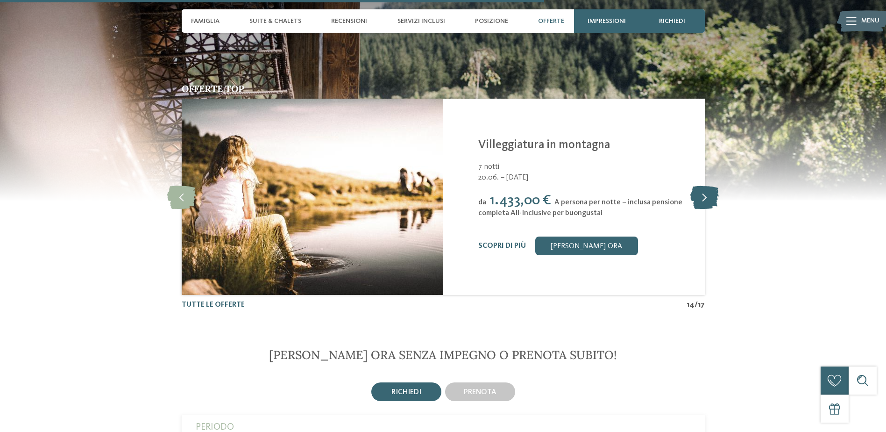
click at [700, 195] on icon at bounding box center [704, 196] width 28 height 23
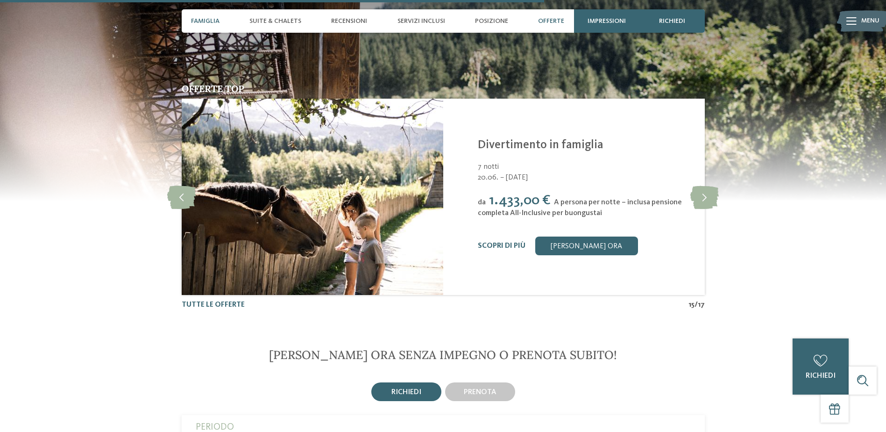
click at [205, 20] on span "Famiglia" at bounding box center [205, 21] width 28 height 8
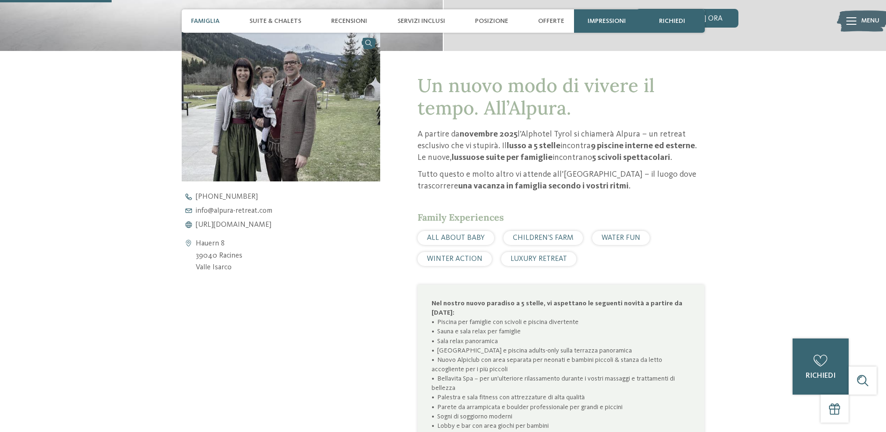
scroll to position [351, 0]
click at [248, 102] on img at bounding box center [281, 107] width 199 height 149
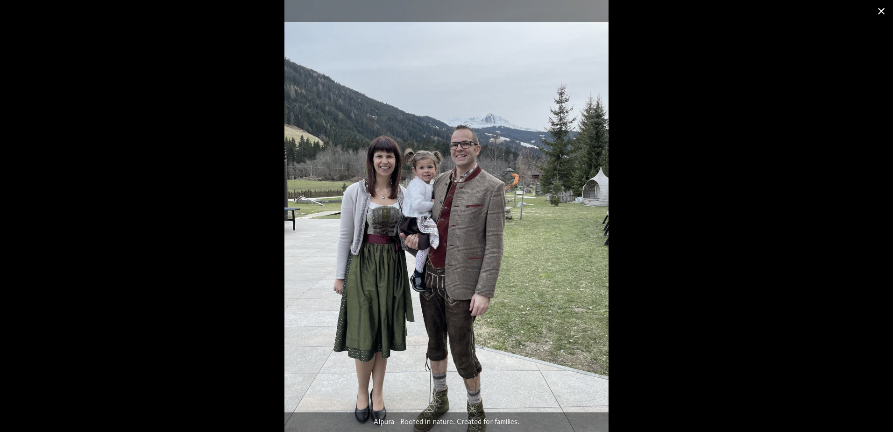
click at [886, 7] on span at bounding box center [881, 11] width 23 height 22
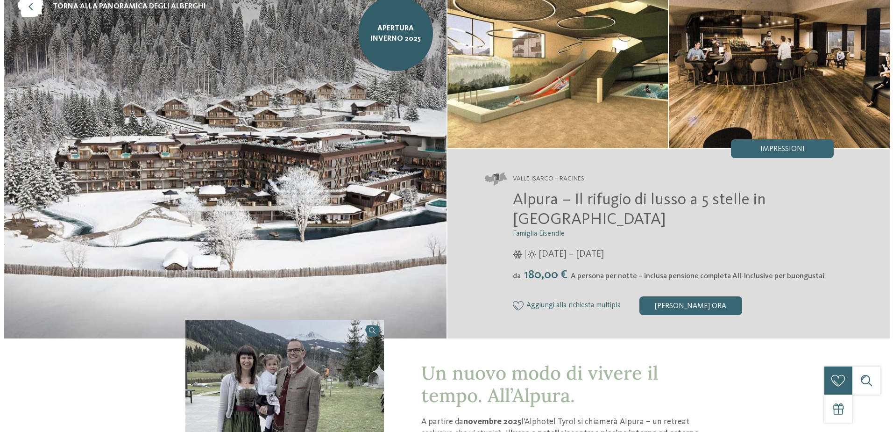
scroll to position [0, 0]
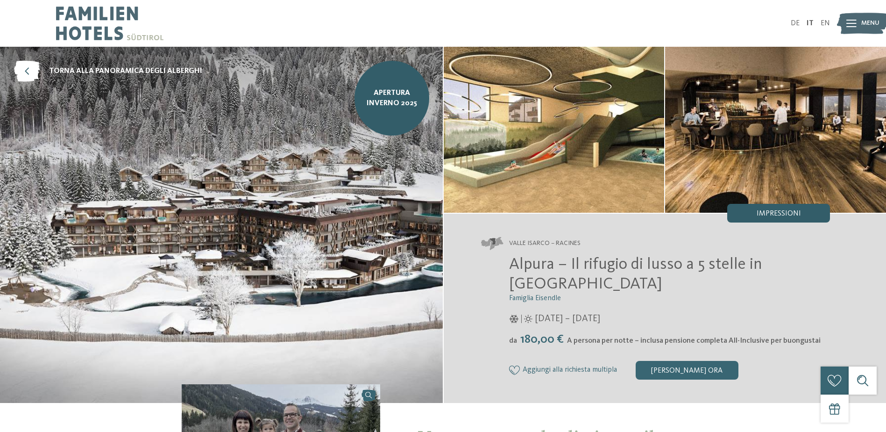
click at [785, 213] on span "Impressioni" at bounding box center [779, 213] width 44 height 7
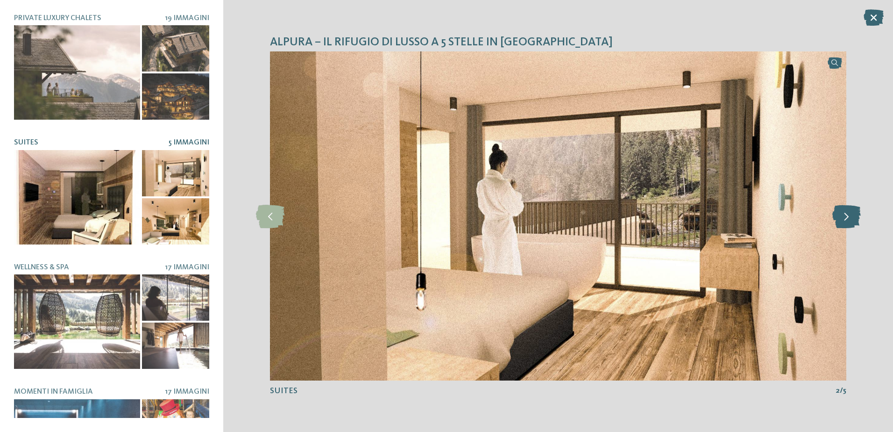
click at [852, 216] on icon at bounding box center [846, 215] width 28 height 23
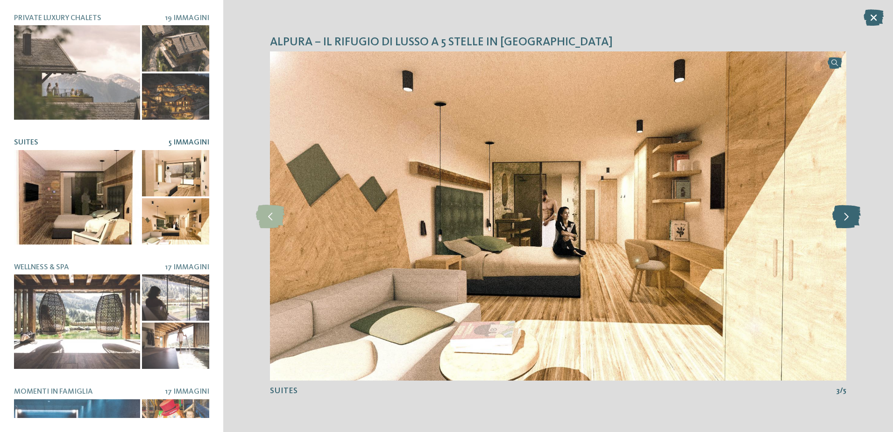
click at [852, 216] on icon at bounding box center [846, 215] width 28 height 23
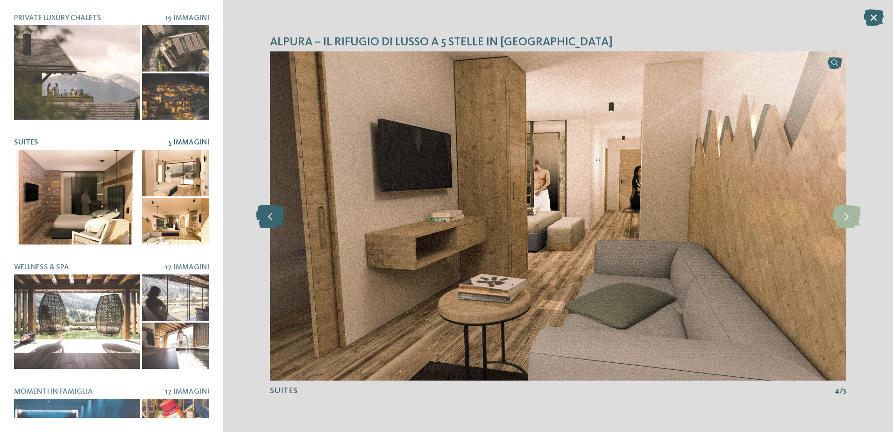
click at [269, 215] on icon at bounding box center [270, 215] width 28 height 23
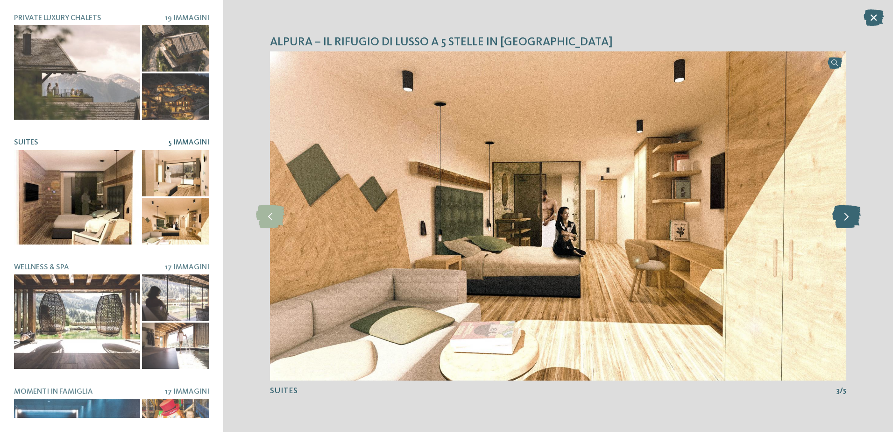
click at [851, 213] on icon at bounding box center [846, 215] width 28 height 23
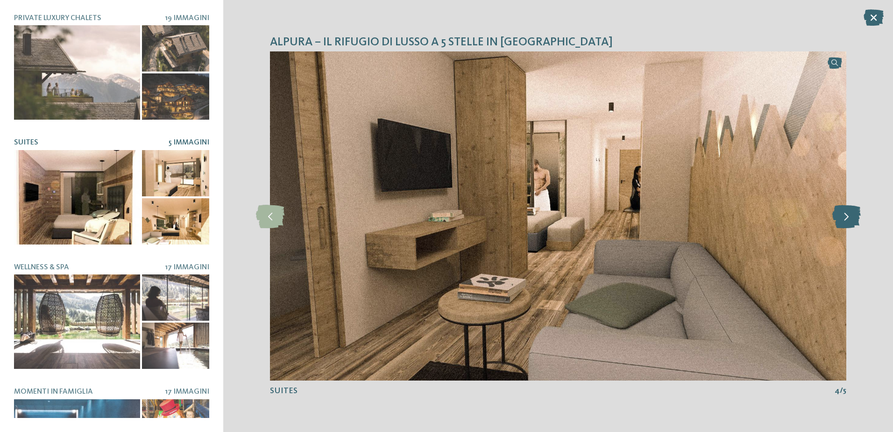
click at [851, 213] on icon at bounding box center [846, 215] width 28 height 23
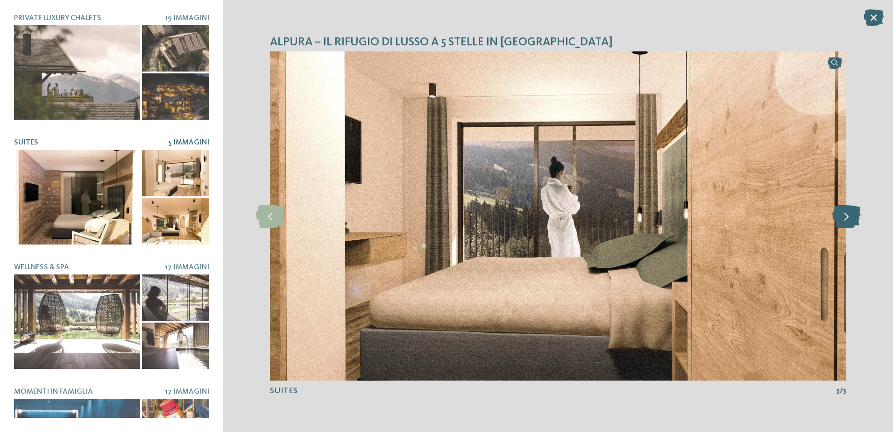
click at [851, 213] on icon at bounding box center [846, 215] width 28 height 23
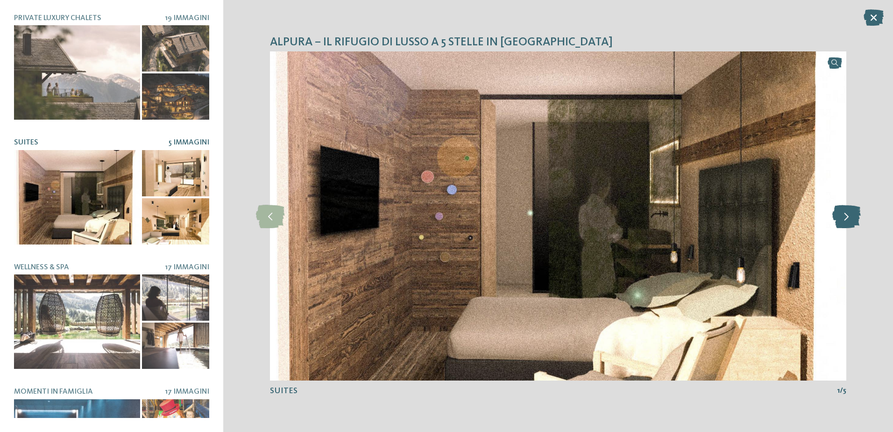
click at [850, 213] on icon at bounding box center [846, 215] width 28 height 23
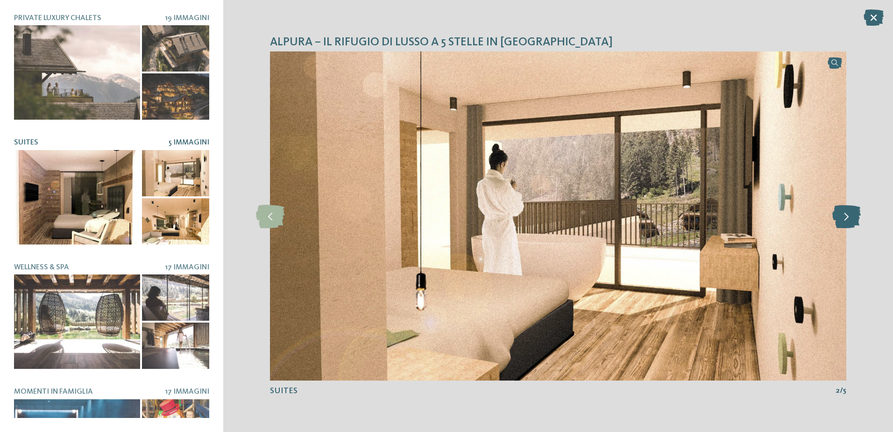
click at [850, 213] on icon at bounding box center [846, 215] width 28 height 23
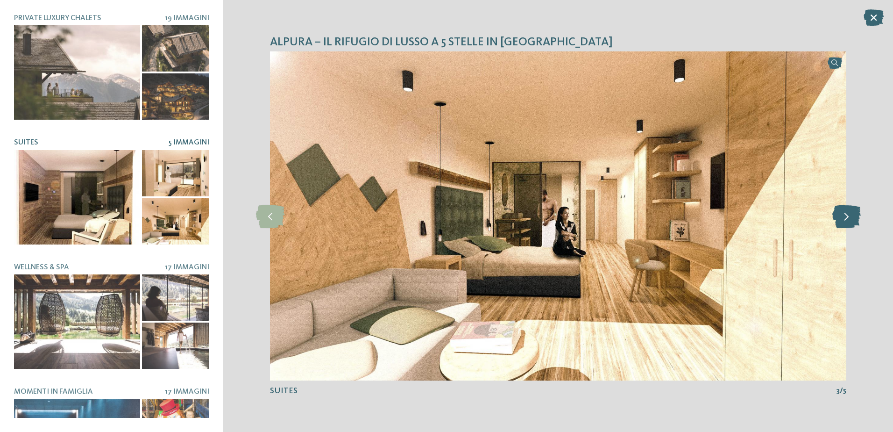
click at [850, 213] on icon at bounding box center [846, 215] width 28 height 23
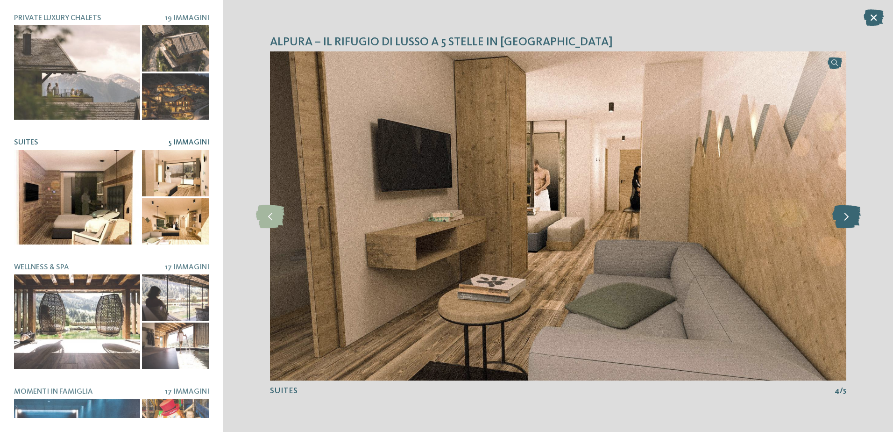
click at [850, 213] on icon at bounding box center [846, 215] width 28 height 23
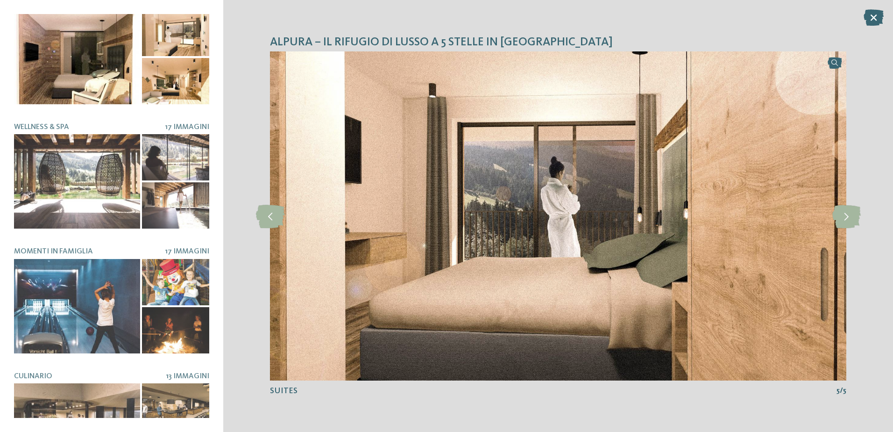
scroll to position [189, 0]
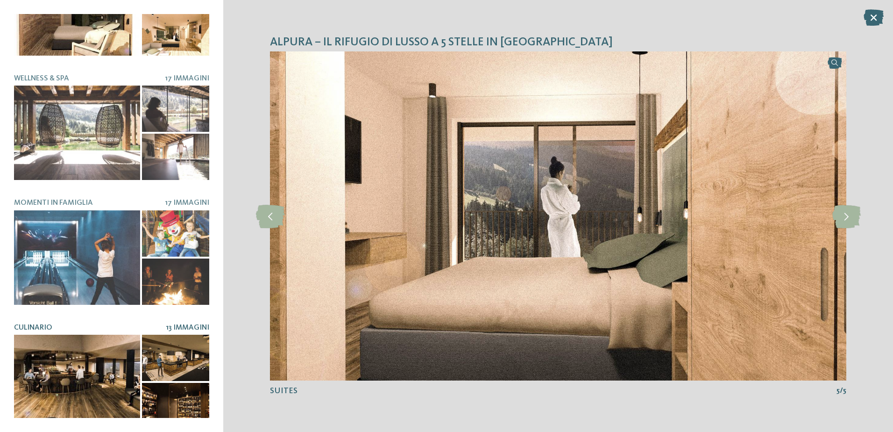
click at [53, 374] on div at bounding box center [77, 381] width 126 height 94
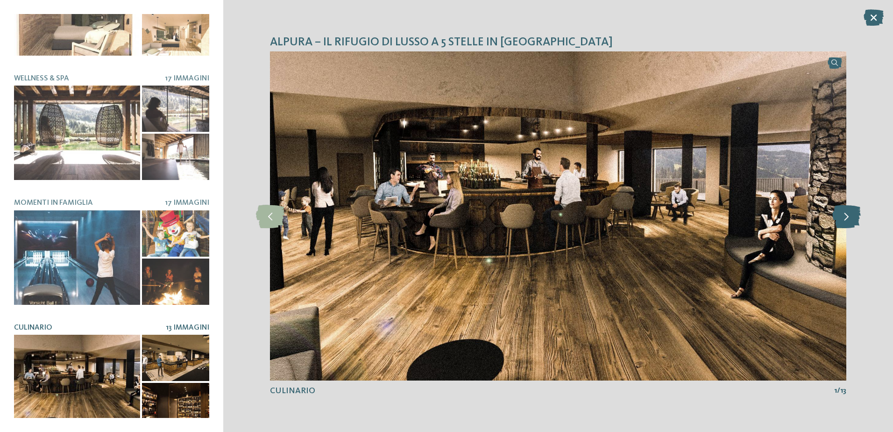
click at [852, 218] on icon at bounding box center [846, 215] width 28 height 23
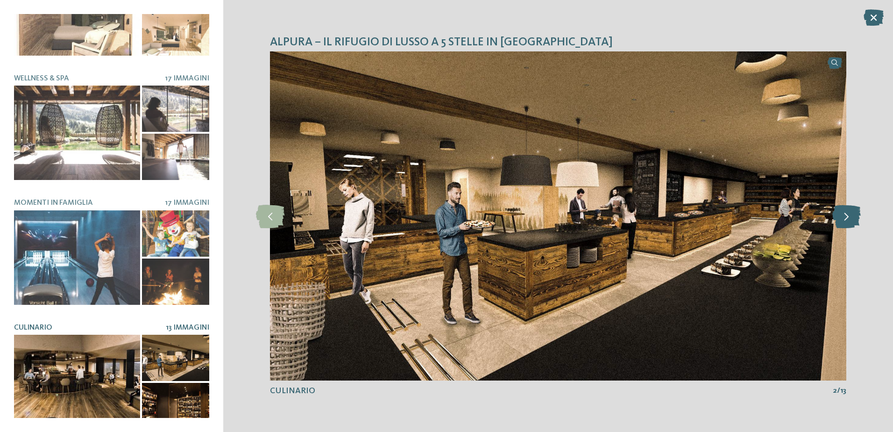
click at [853, 215] on icon at bounding box center [846, 215] width 28 height 23
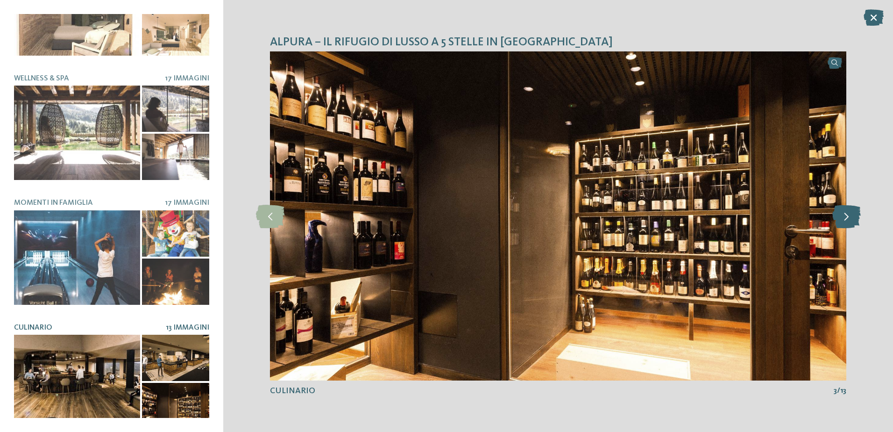
click at [853, 215] on icon at bounding box center [846, 215] width 28 height 23
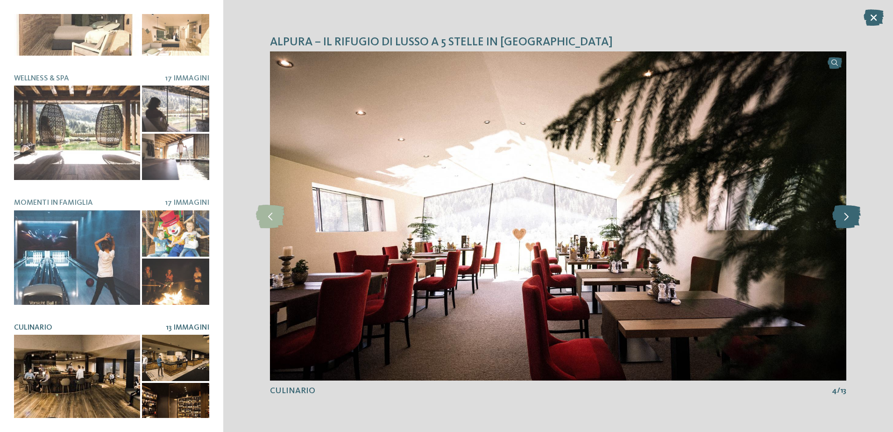
click at [853, 215] on icon at bounding box center [846, 215] width 28 height 23
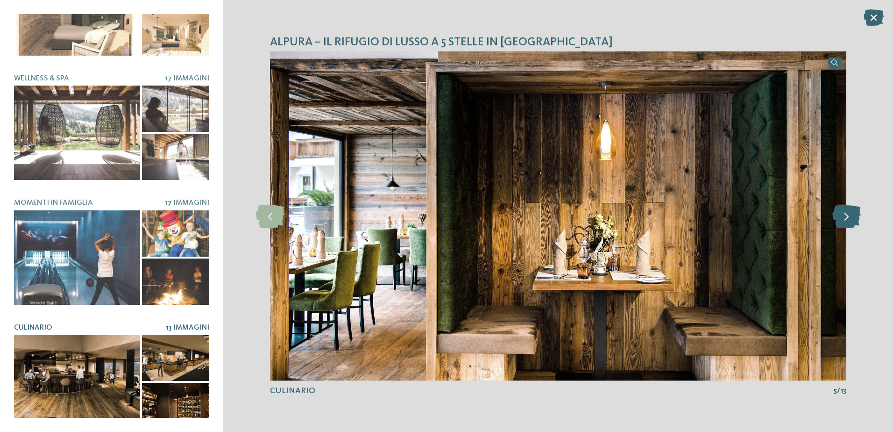
click at [853, 215] on icon at bounding box center [846, 215] width 28 height 23
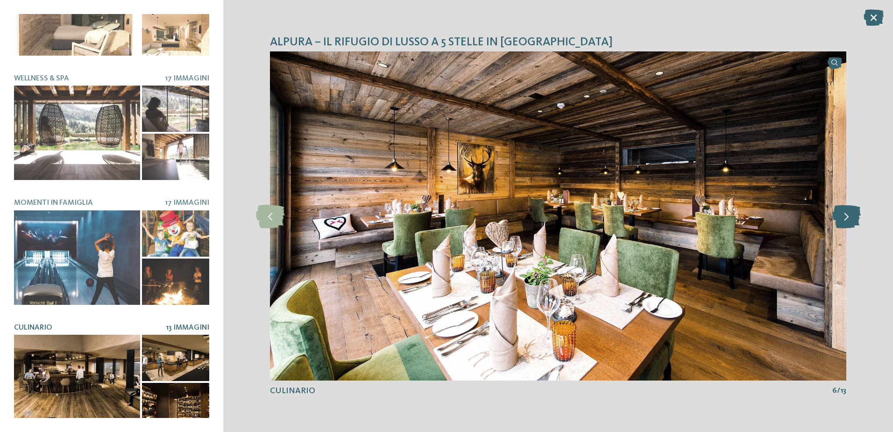
click at [853, 215] on icon at bounding box center [846, 215] width 28 height 23
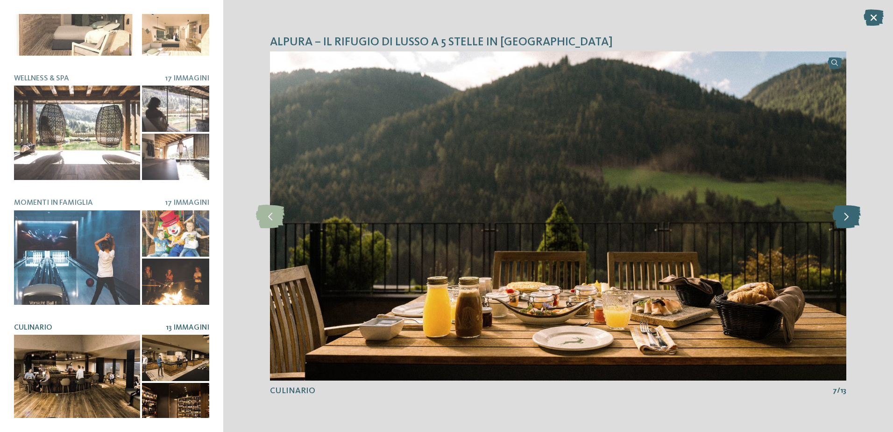
click at [853, 215] on icon at bounding box center [846, 215] width 28 height 23
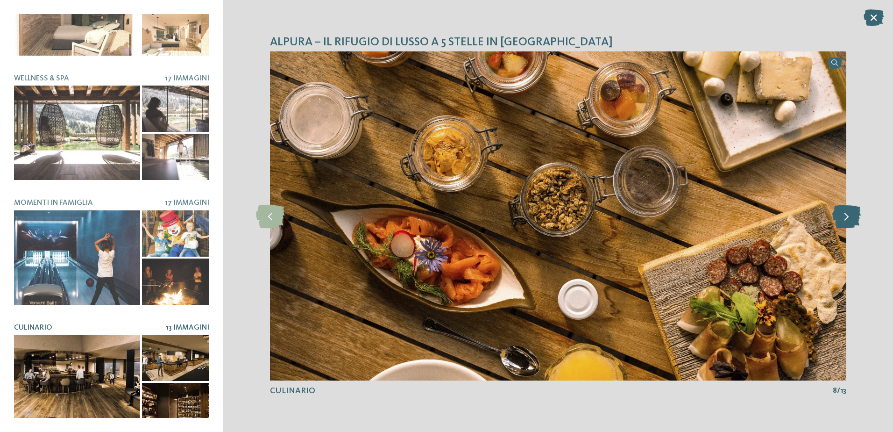
click at [853, 215] on icon at bounding box center [846, 215] width 28 height 23
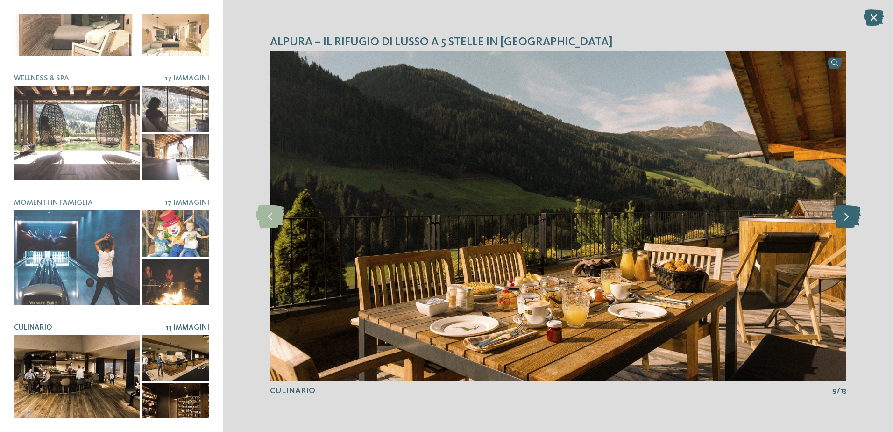
click at [853, 216] on icon at bounding box center [846, 215] width 28 height 23
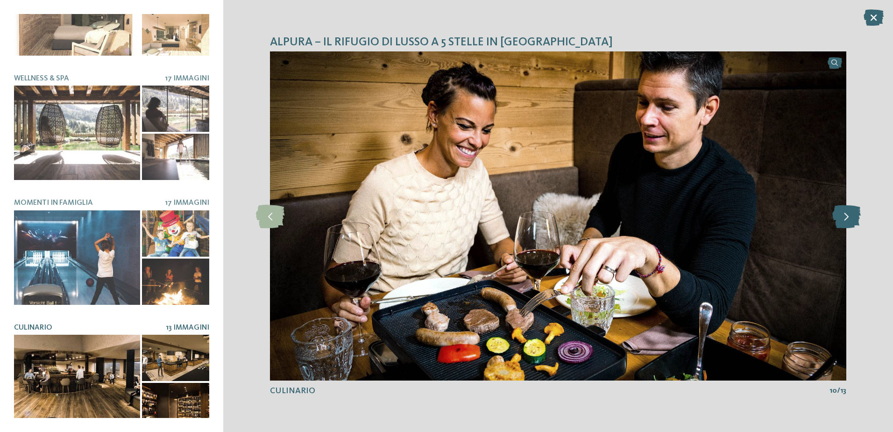
click at [853, 216] on icon at bounding box center [846, 215] width 28 height 23
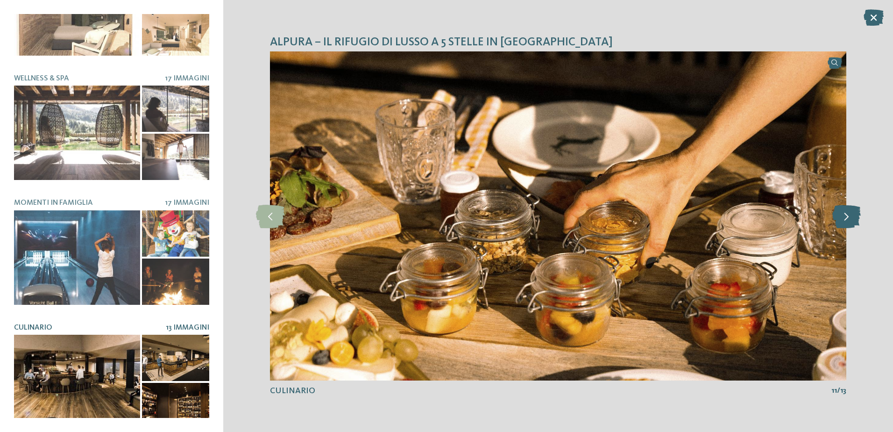
click at [853, 216] on icon at bounding box center [846, 215] width 28 height 23
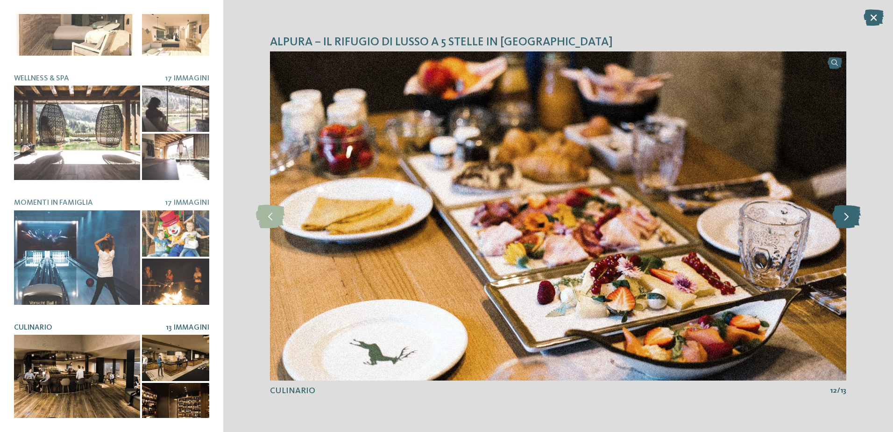
click at [853, 216] on icon at bounding box center [846, 215] width 28 height 23
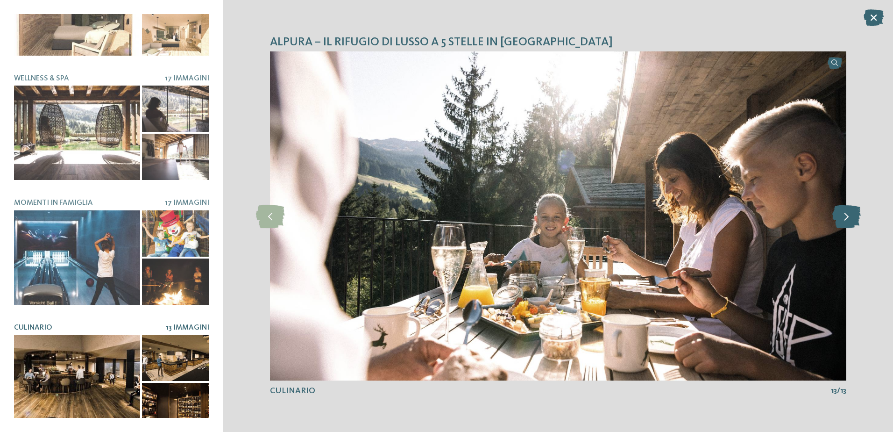
click at [853, 216] on icon at bounding box center [846, 215] width 28 height 23
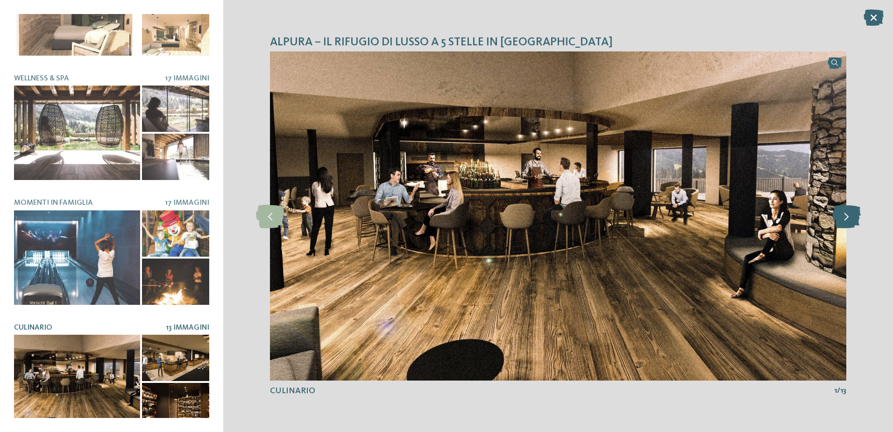
click at [853, 216] on icon at bounding box center [846, 215] width 28 height 23
